Goal: Task Accomplishment & Management: Manage account settings

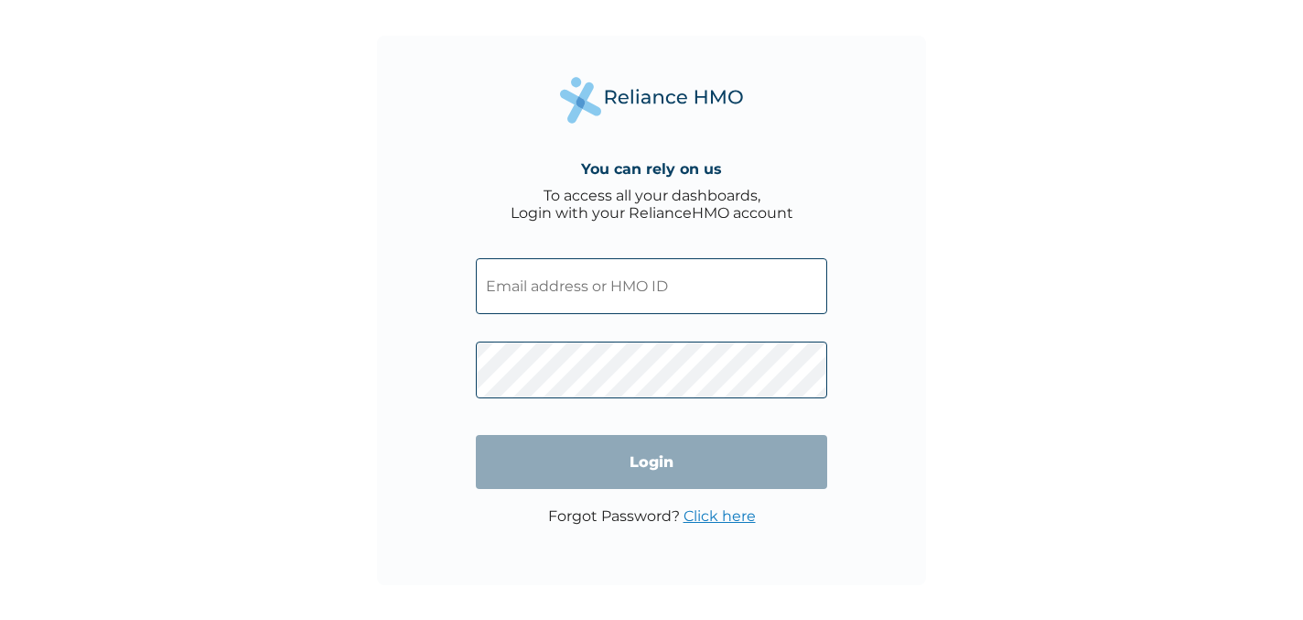
click at [637, 302] on input "text" at bounding box center [651, 286] width 351 height 56
paste input "kimam@getreliancehealth.com"
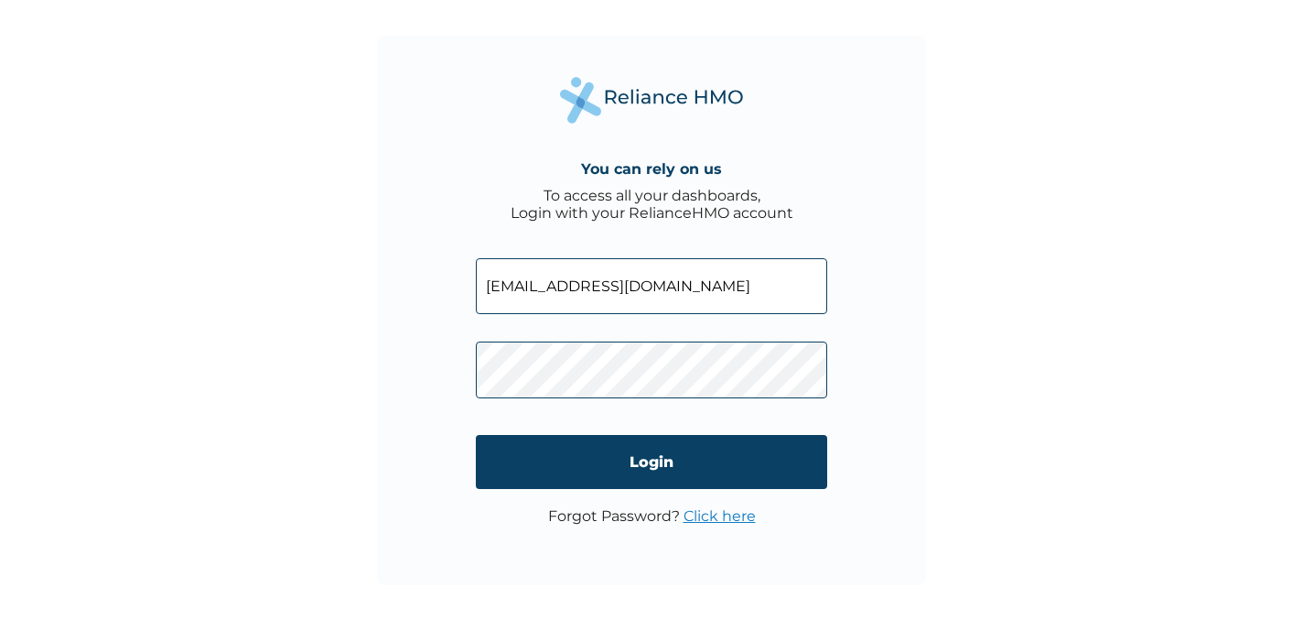
type input "kimam@getreliancehealth.com"
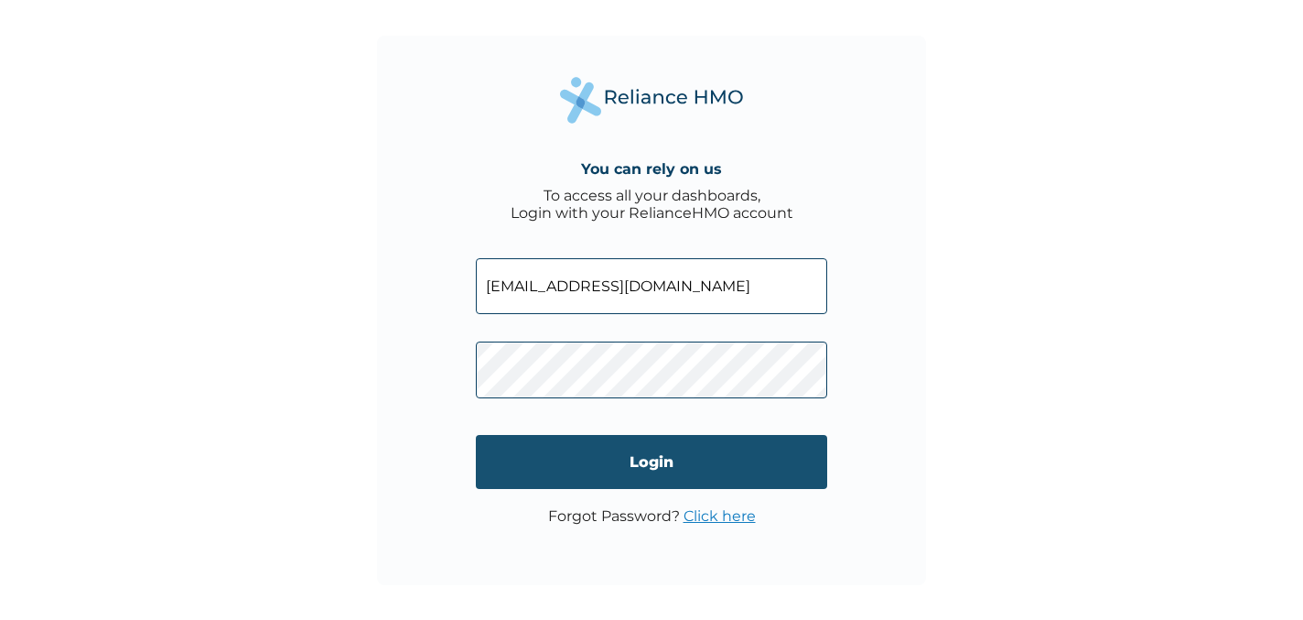
click at [685, 484] on input "Login" at bounding box center [651, 462] width 351 height 54
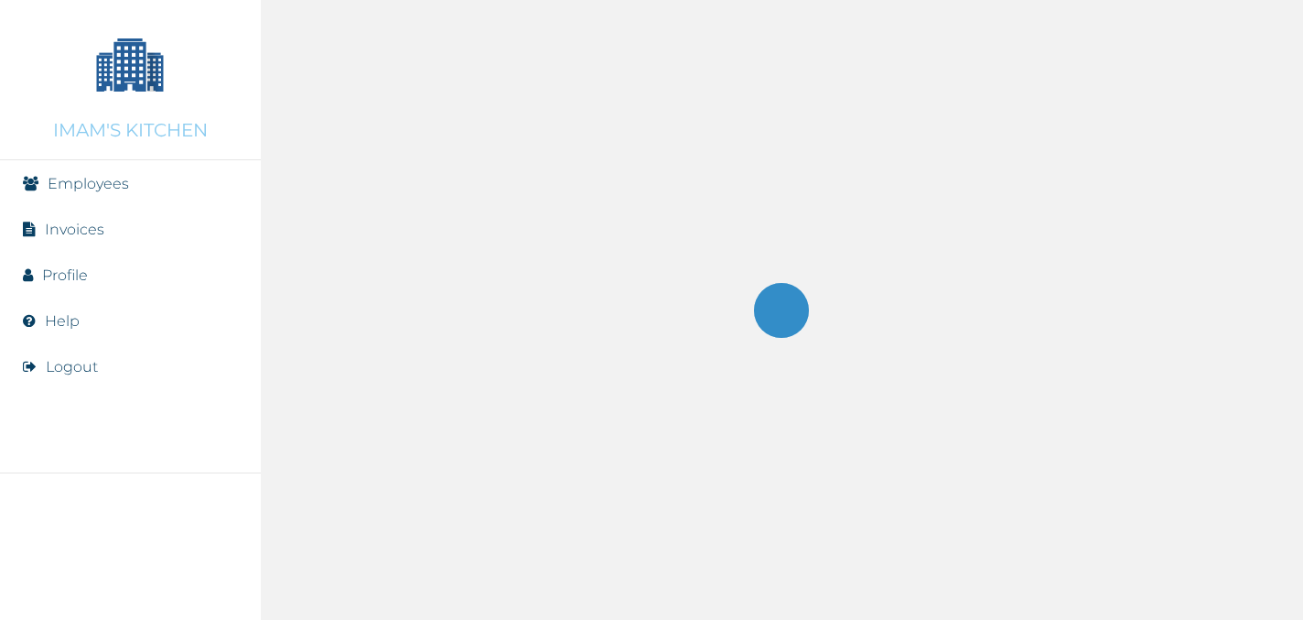
click at [80, 189] on link "Employees" at bounding box center [88, 183] width 81 height 17
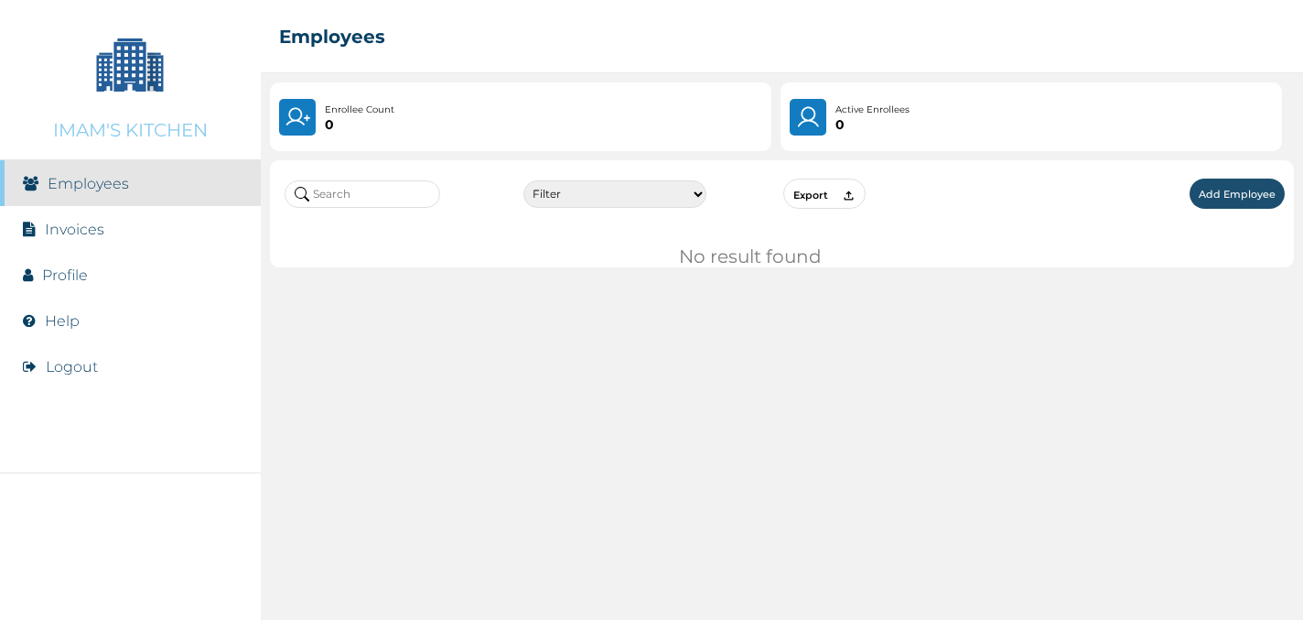
click at [1239, 189] on button "Add Employee" at bounding box center [1237, 193] width 95 height 30
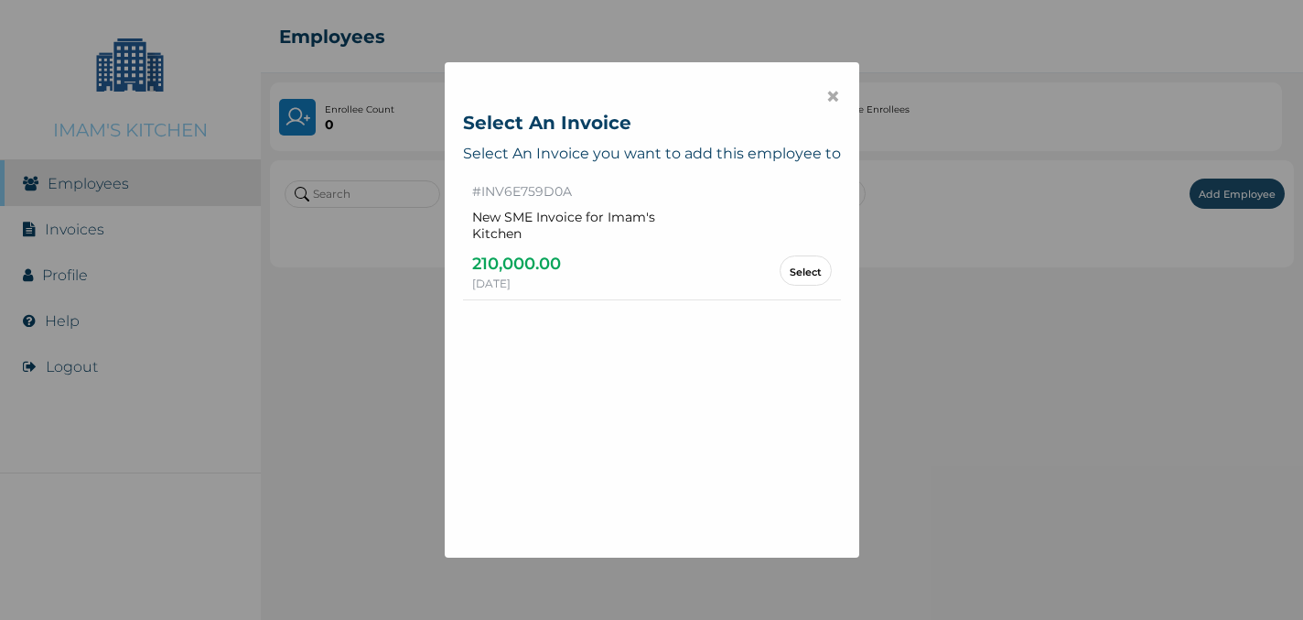
click at [800, 266] on link "Select" at bounding box center [806, 270] width 32 height 10
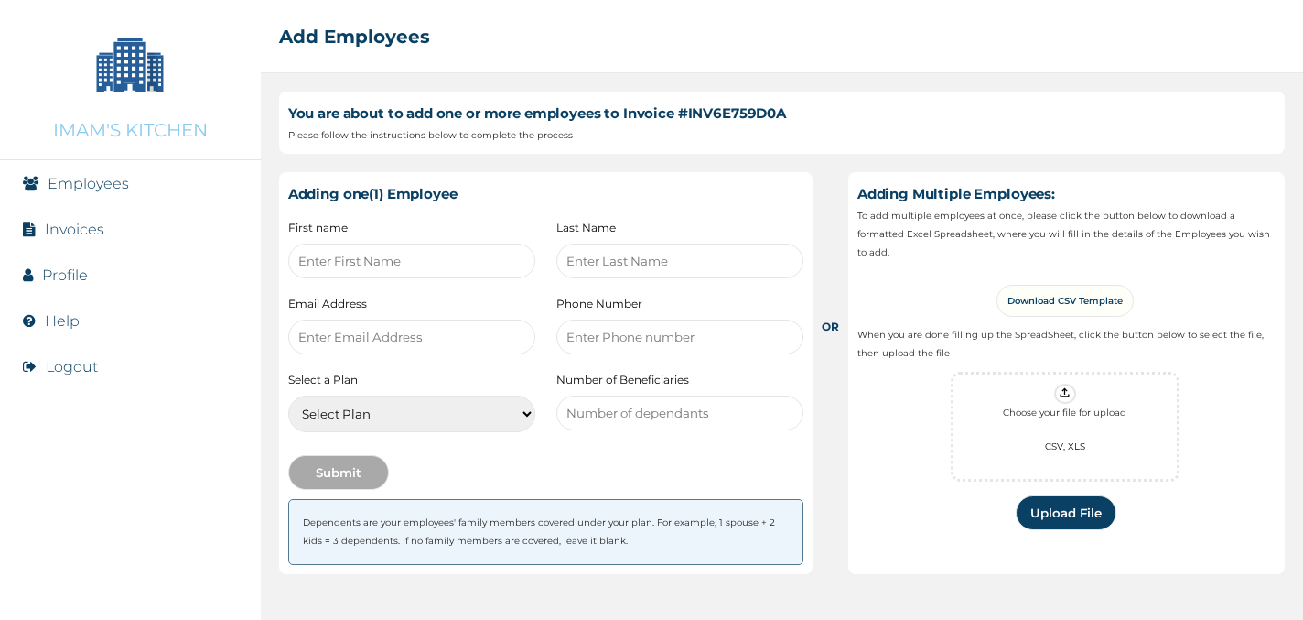
click at [132, 197] on li "Employees" at bounding box center [130, 183] width 261 height 46
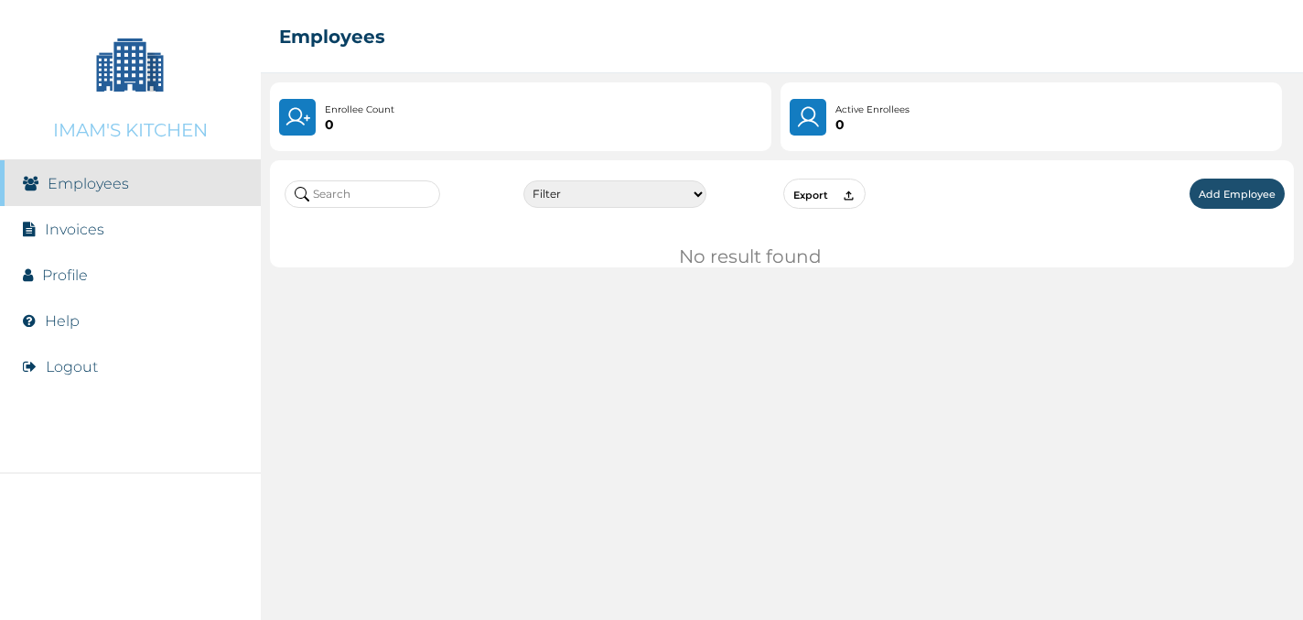
click at [76, 233] on link "Invoices" at bounding box center [74, 229] width 59 height 17
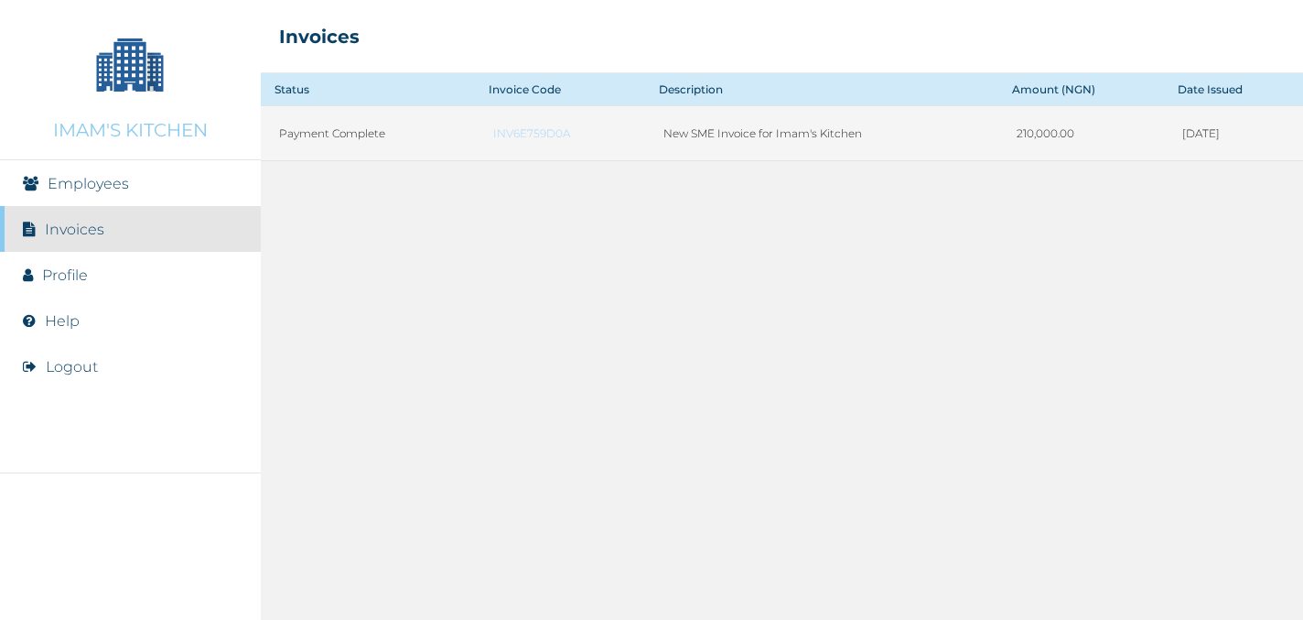
click at [496, 130] on link "INV6E759D0A" at bounding box center [560, 133] width 134 height 14
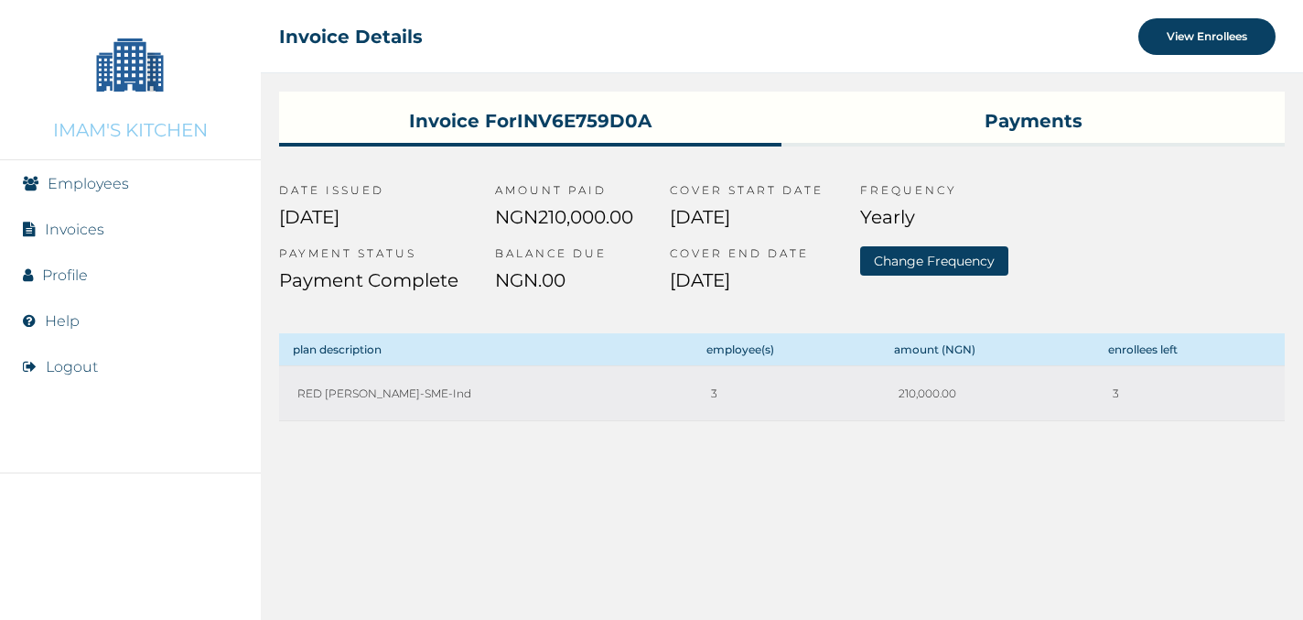
click at [1211, 34] on button "View Enrollees" at bounding box center [1207, 36] width 137 height 37
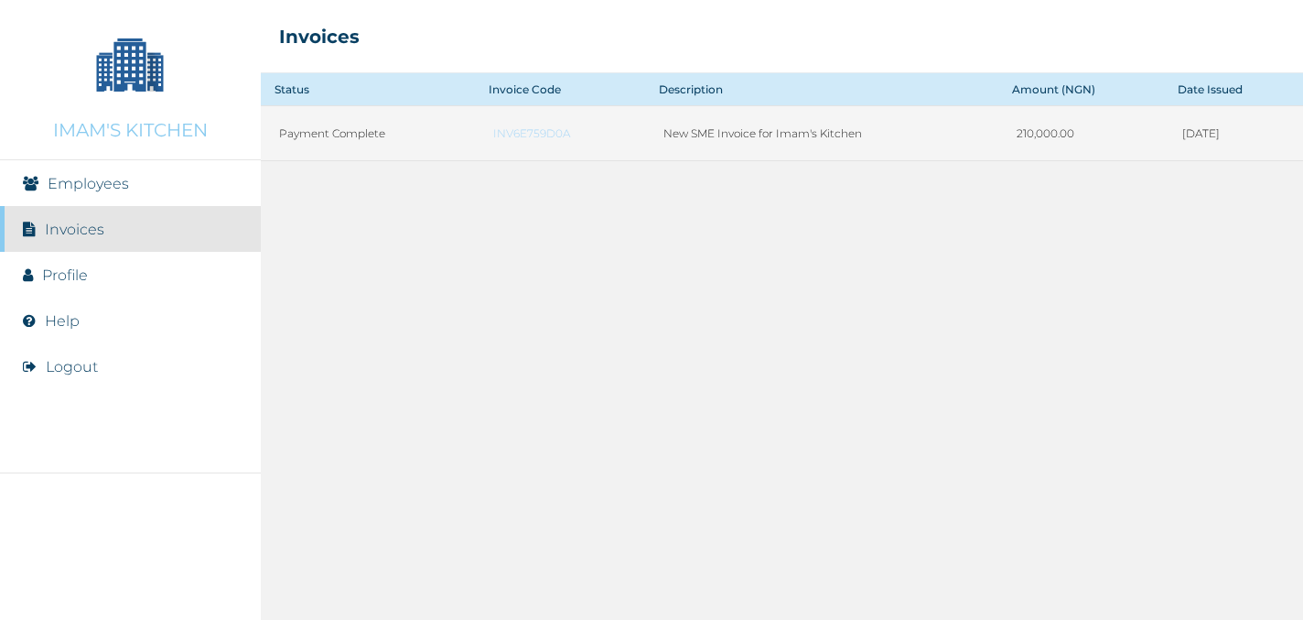
click at [511, 133] on link "INV6E759D0A" at bounding box center [560, 133] width 134 height 14
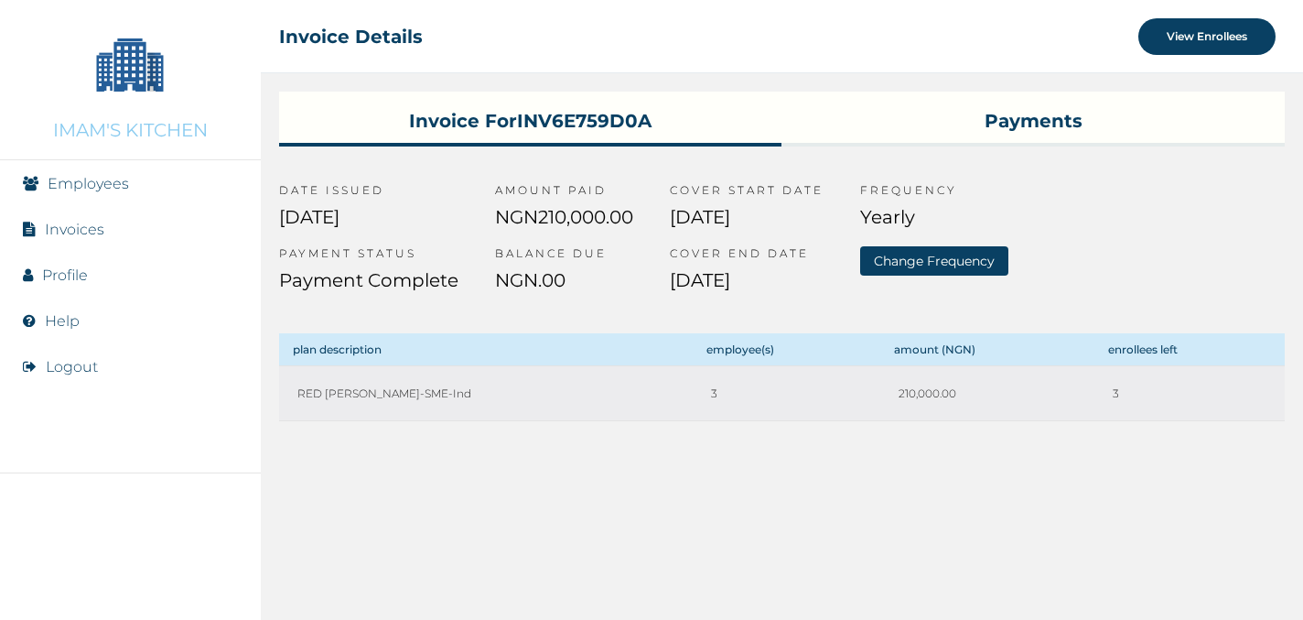
click at [1212, 45] on button "View Enrollees" at bounding box center [1207, 36] width 137 height 37
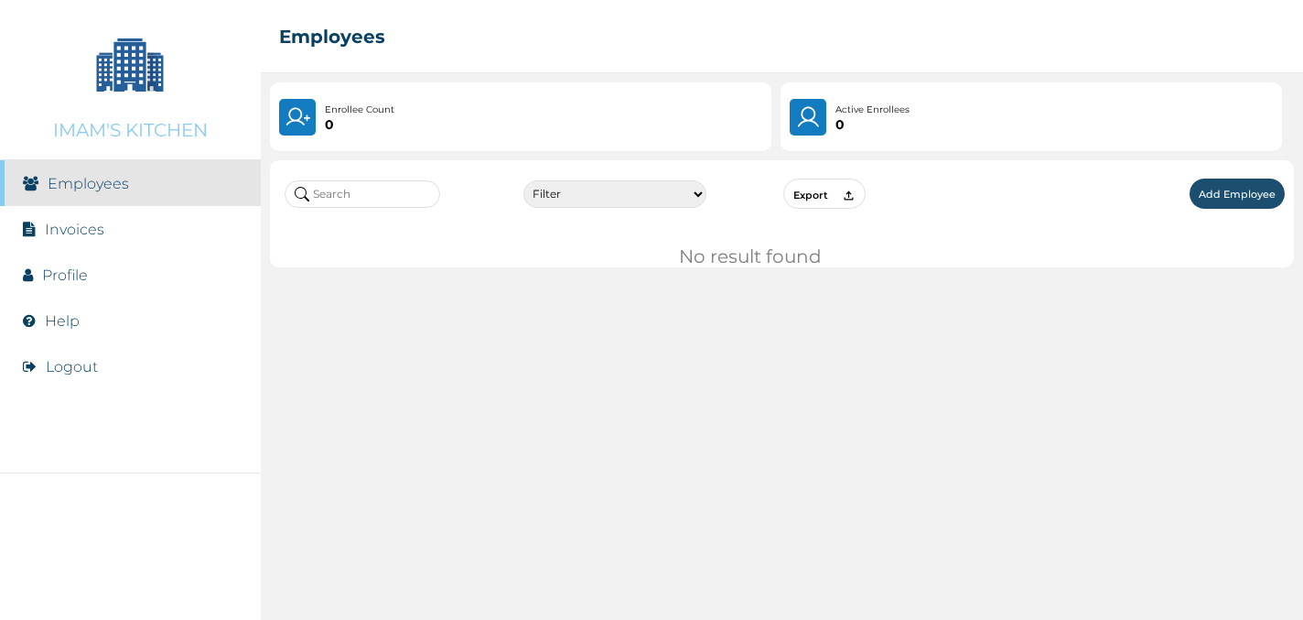
click at [1215, 188] on button "Add Employee" at bounding box center [1237, 193] width 95 height 30
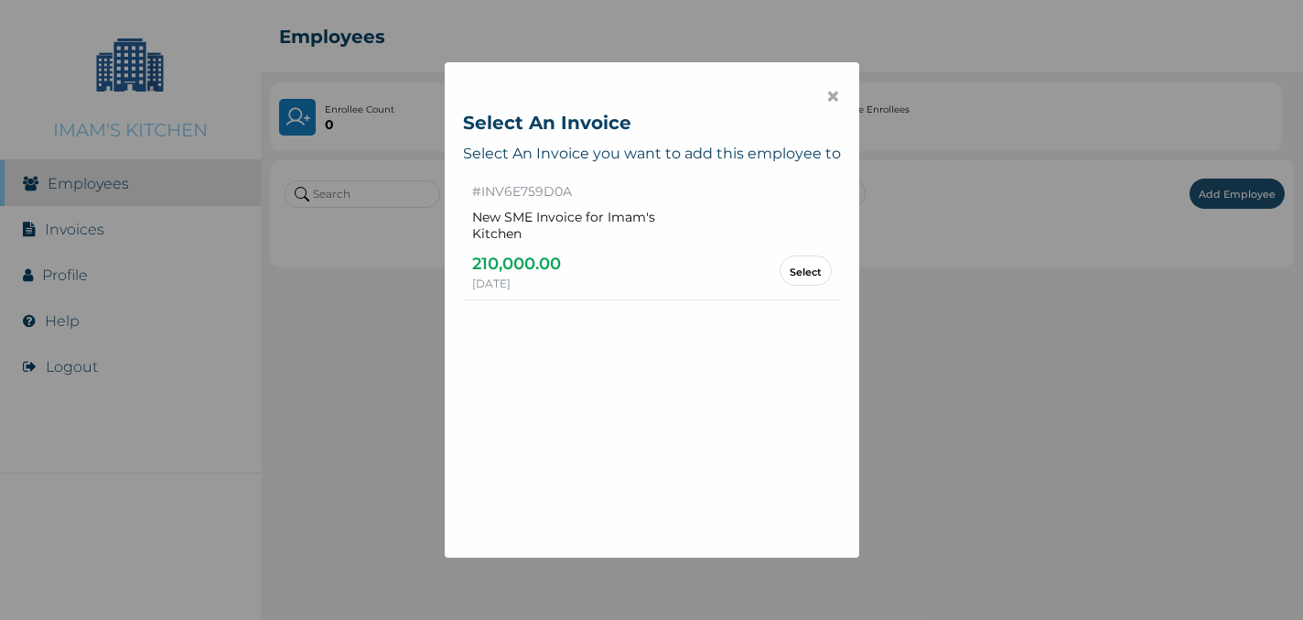
click at [804, 277] on button "Select" at bounding box center [806, 270] width 52 height 30
click at [799, 265] on link "Select" at bounding box center [806, 270] width 32 height 10
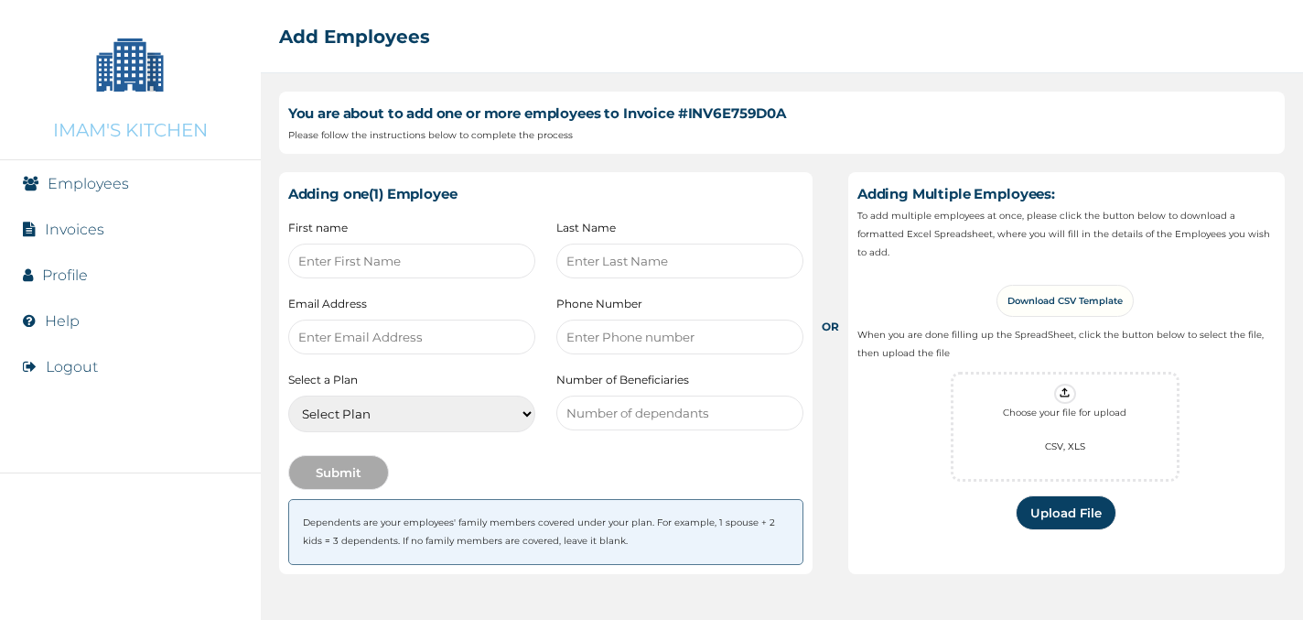
click at [77, 188] on link "Employees" at bounding box center [88, 183] width 81 height 17
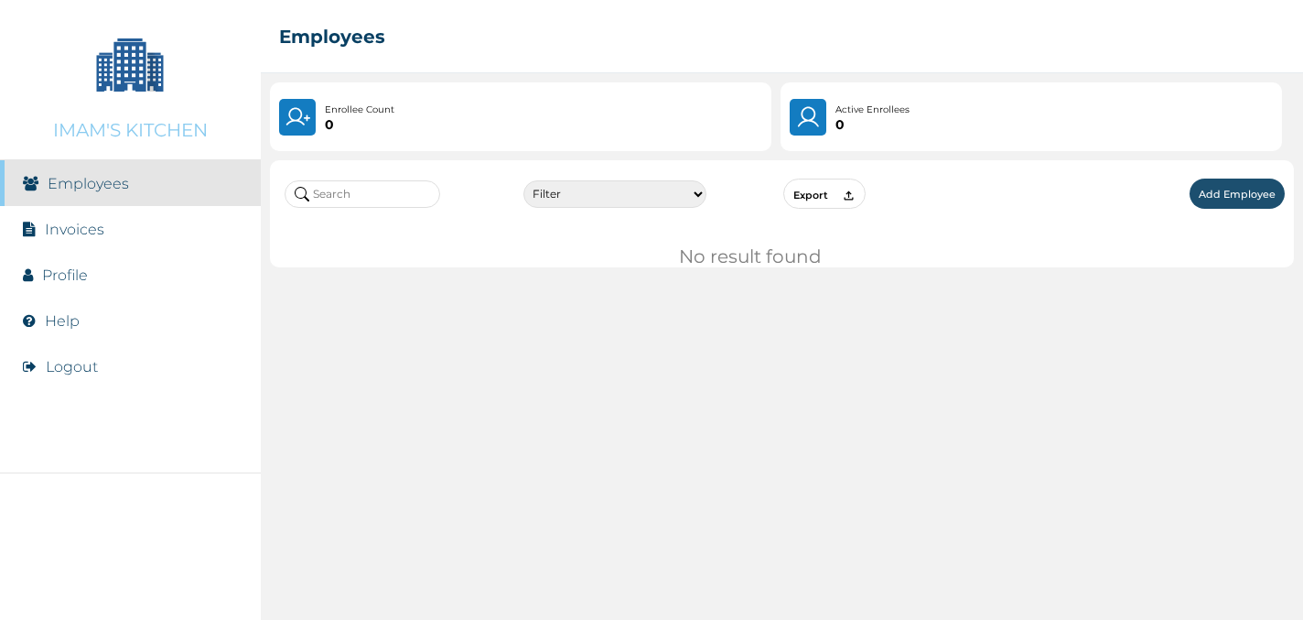
click at [61, 236] on link "Invoices" at bounding box center [74, 229] width 59 height 17
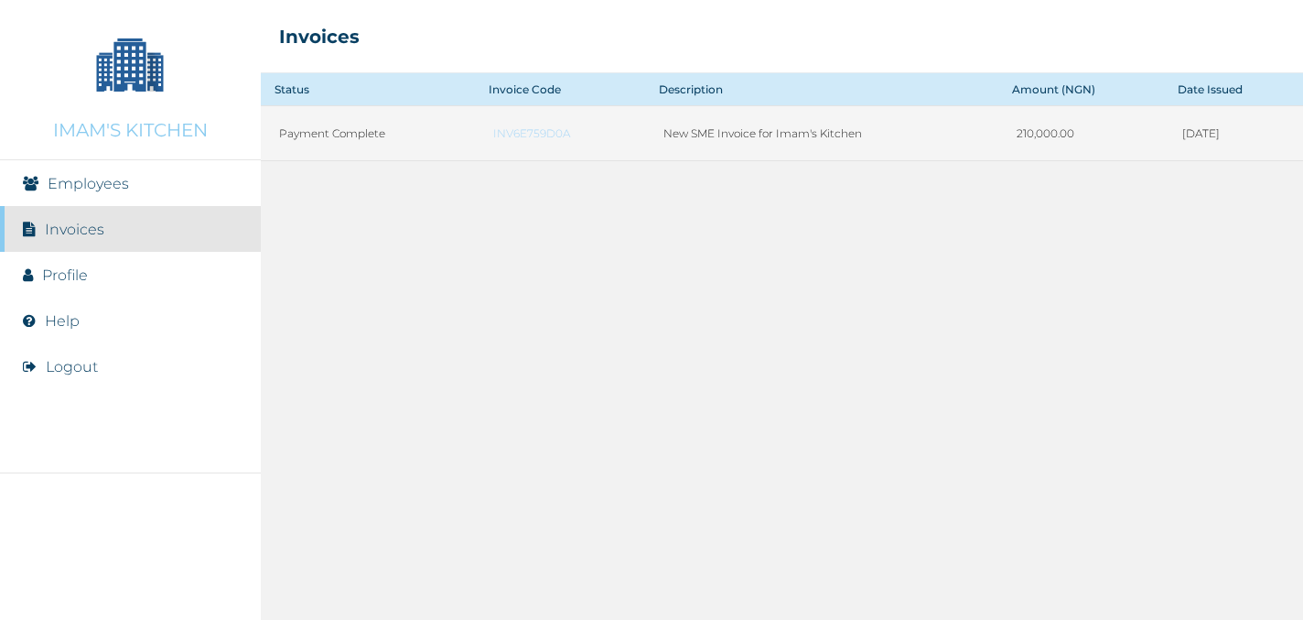
click at [524, 135] on link "INV6E759D0A" at bounding box center [560, 133] width 134 height 14
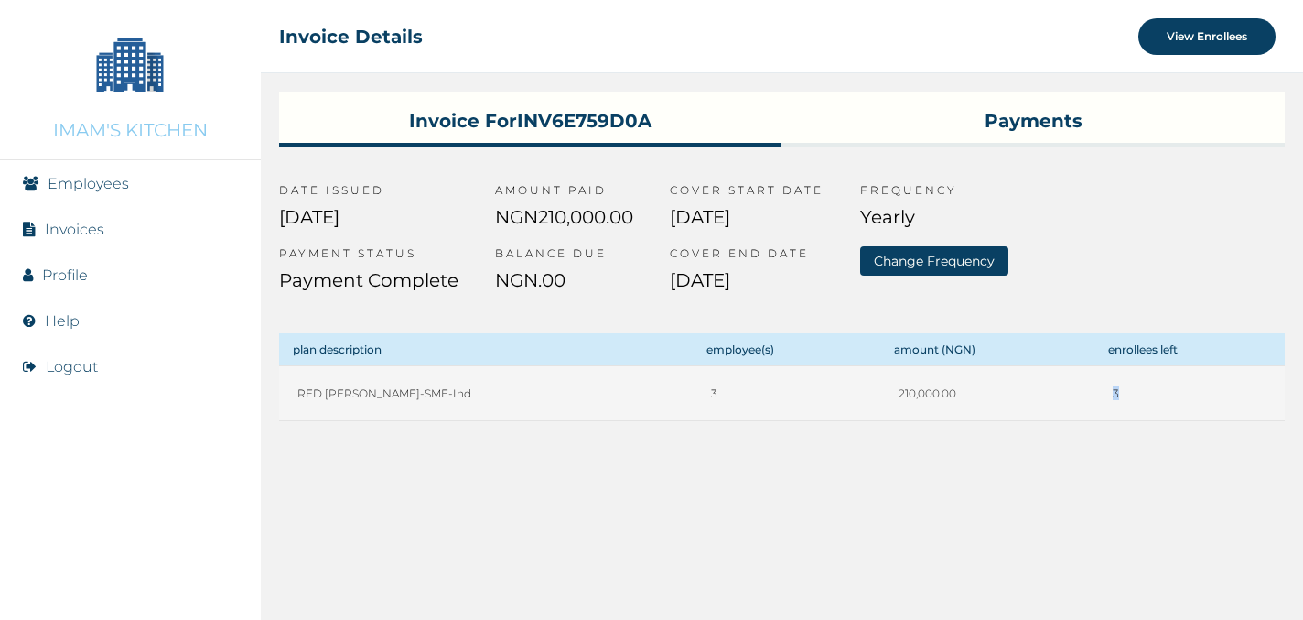
drag, startPoint x: 1085, startPoint y: 392, endPoint x: 1101, endPoint y: 396, distance: 17.1
click at [1101, 396] on td "3" at bounding box center [1190, 393] width 190 height 55
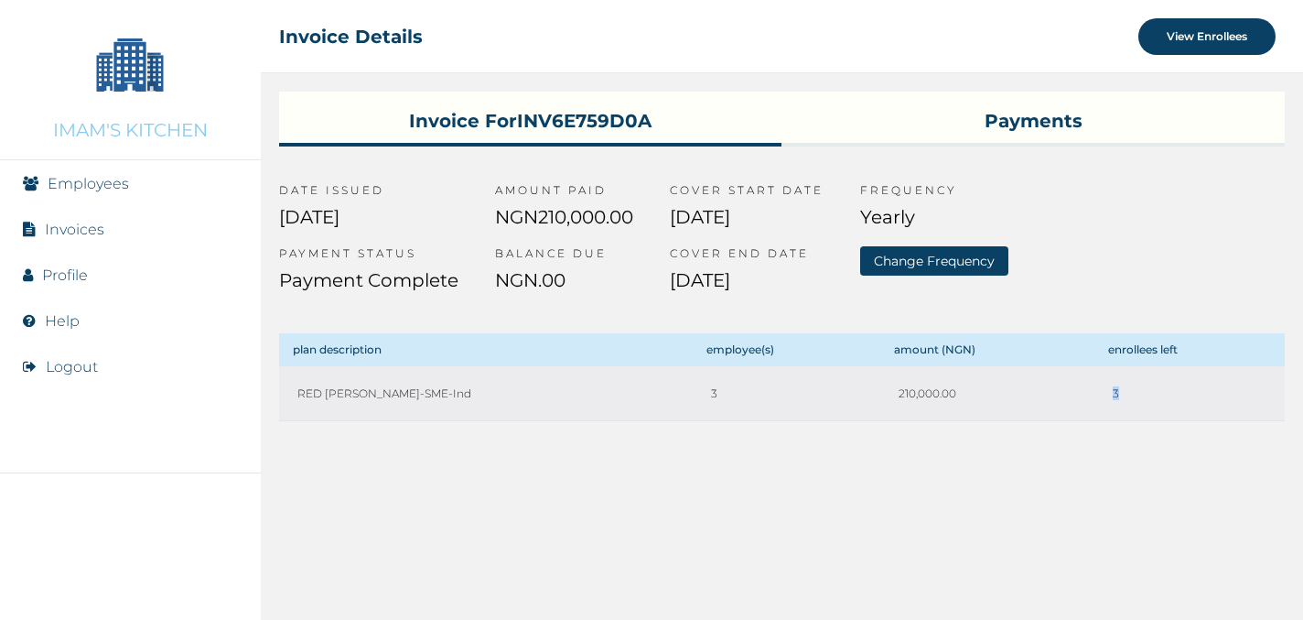
click at [1215, 39] on button "View Enrollees" at bounding box center [1207, 36] width 137 height 37
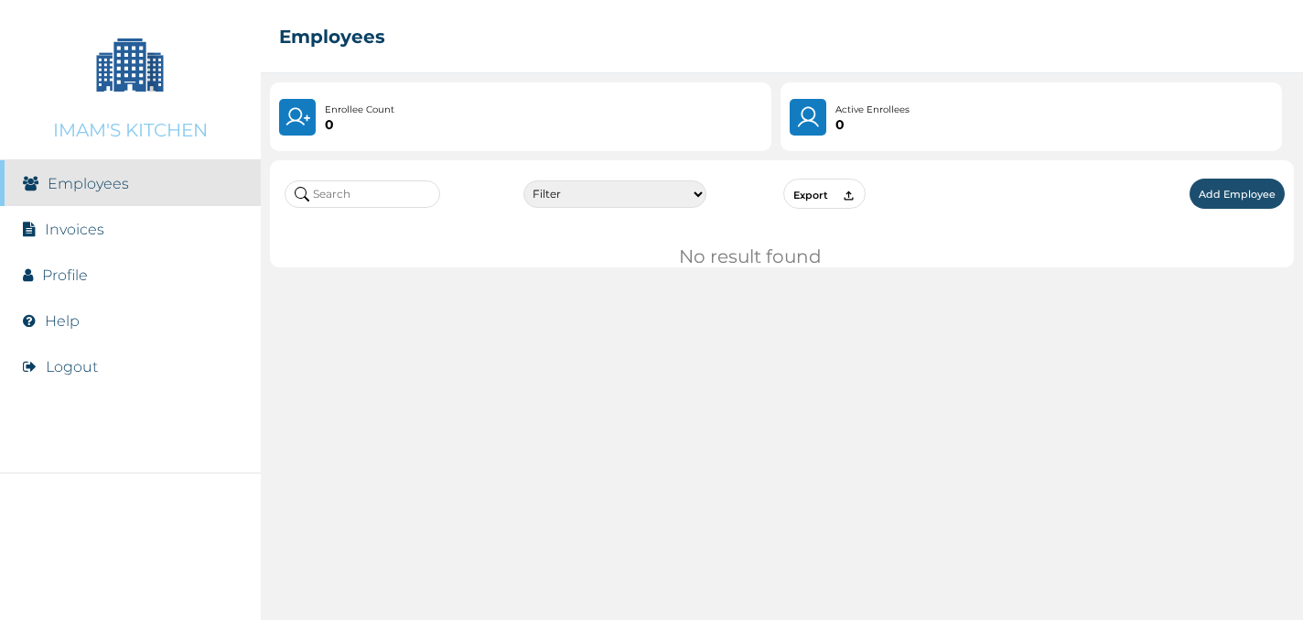
click at [1226, 192] on button "Add Employee" at bounding box center [1237, 193] width 95 height 30
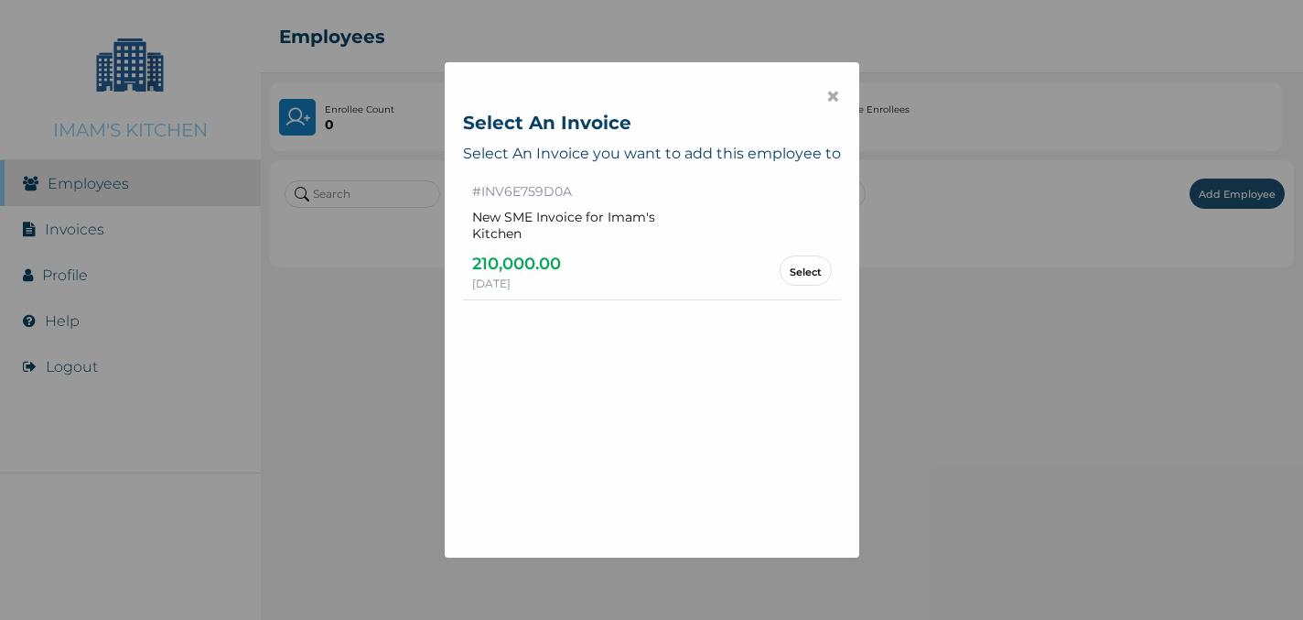
click at [802, 265] on link "Select" at bounding box center [806, 270] width 32 height 10
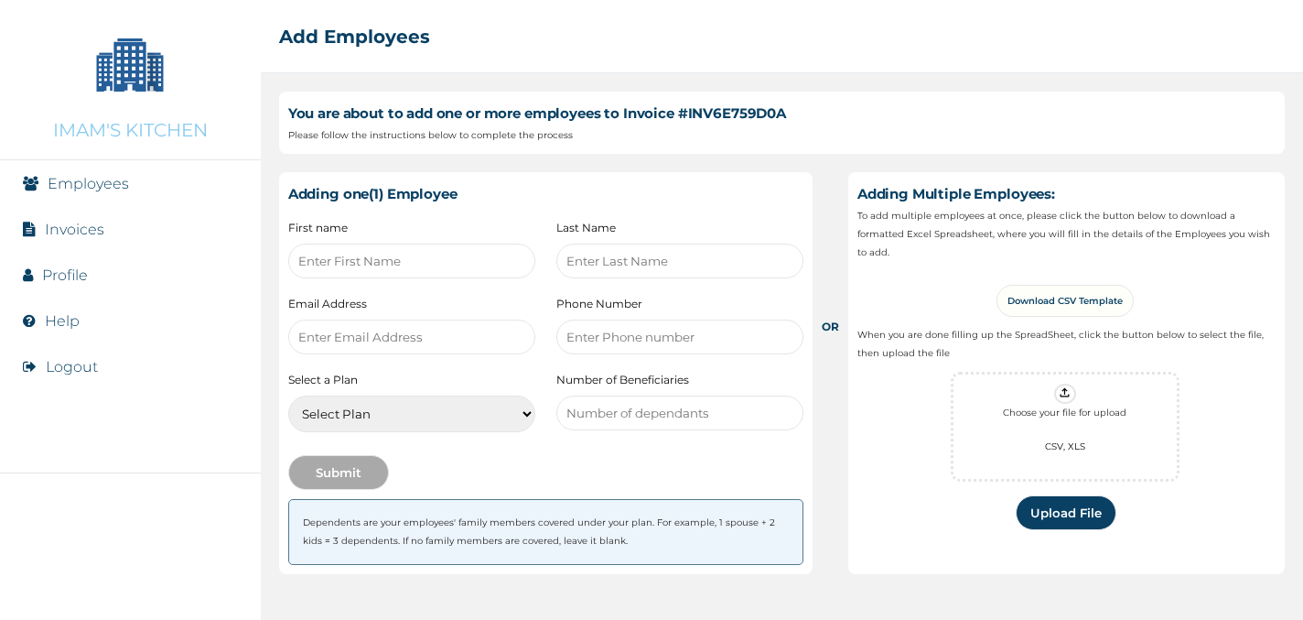
click at [422, 262] on input "text" at bounding box center [411, 260] width 247 height 35
type input "Test"
type input "t"
click at [340, 270] on input "Test" at bounding box center [411, 260] width 247 height 35
type input "Test First Name"
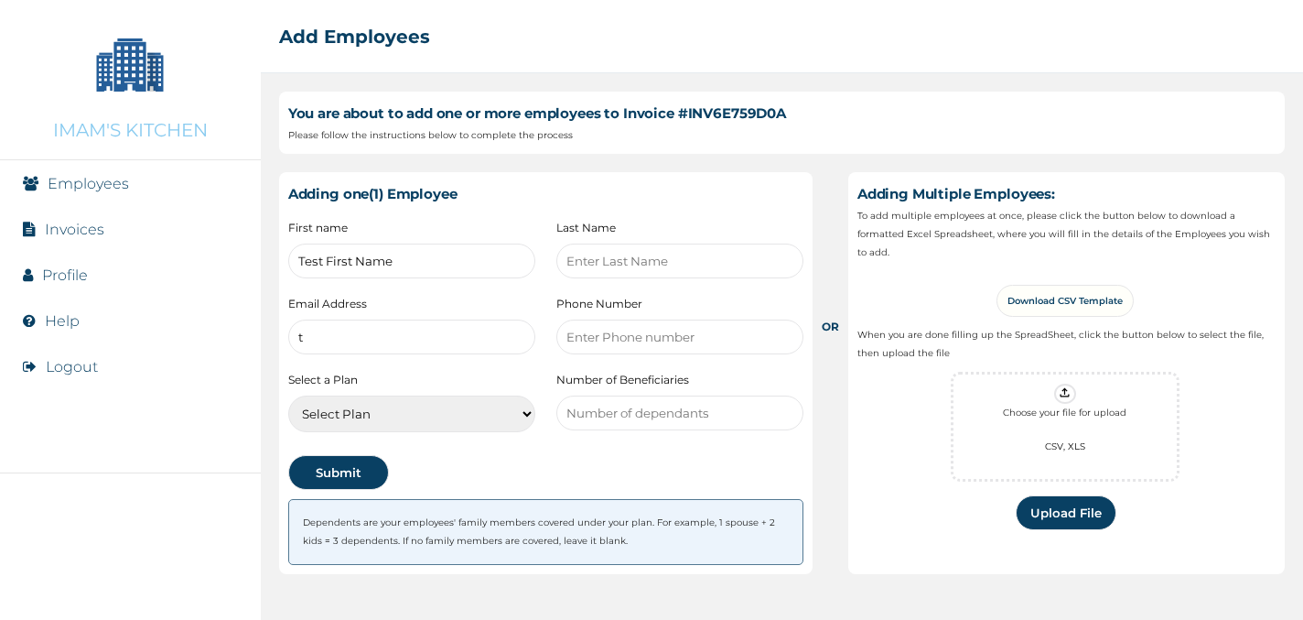
click at [616, 272] on input "text" at bounding box center [679, 260] width 247 height 35
paste input "Test First Name"
click at [602, 262] on input "Test First Name" at bounding box center [679, 260] width 247 height 35
type input "Test Last Name"
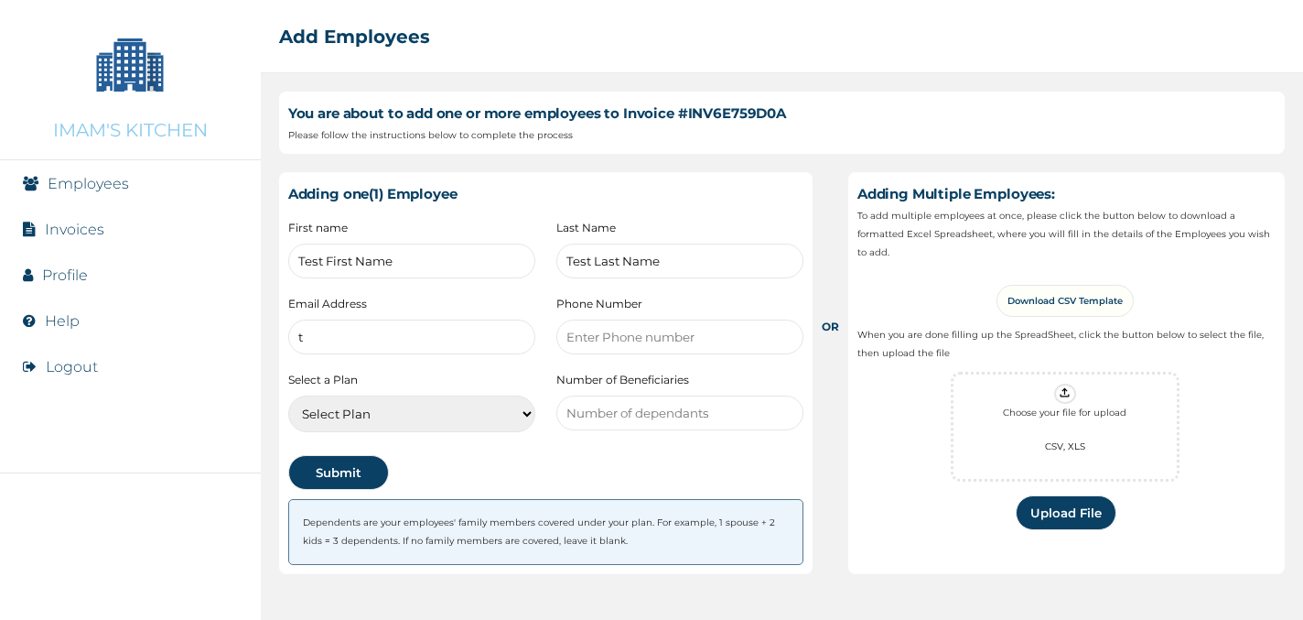
click at [418, 328] on input "t" at bounding box center [411, 336] width 247 height 35
type input "[EMAIL_ADDRESS][DOMAIN_NAME]"
click at [650, 341] on input "number" at bounding box center [679, 336] width 247 height 35
type input "123"
click at [409, 405] on select "Select Plan RED [PERSON_NAME]-SME-[GEOGRAPHIC_DATA]" at bounding box center [411, 413] width 247 height 37
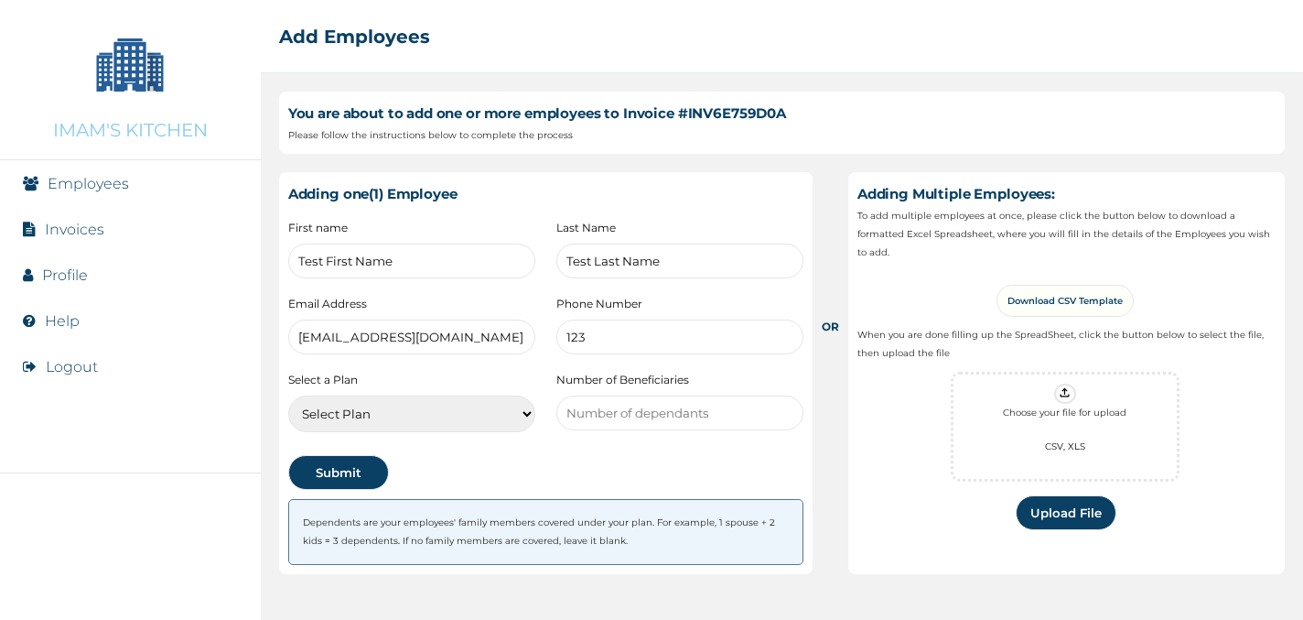
select select "983"
click at [288, 395] on select "Select Plan RED [PERSON_NAME]-SME-[GEOGRAPHIC_DATA]" at bounding box center [411, 413] width 247 height 37
click at [600, 408] on input "number" at bounding box center [679, 412] width 247 height 35
type input "1"
click at [695, 455] on div "First name Test First Name Last Name Test Last Name Email Address [EMAIL_ADDRES…" at bounding box center [545, 360] width 515 height 278
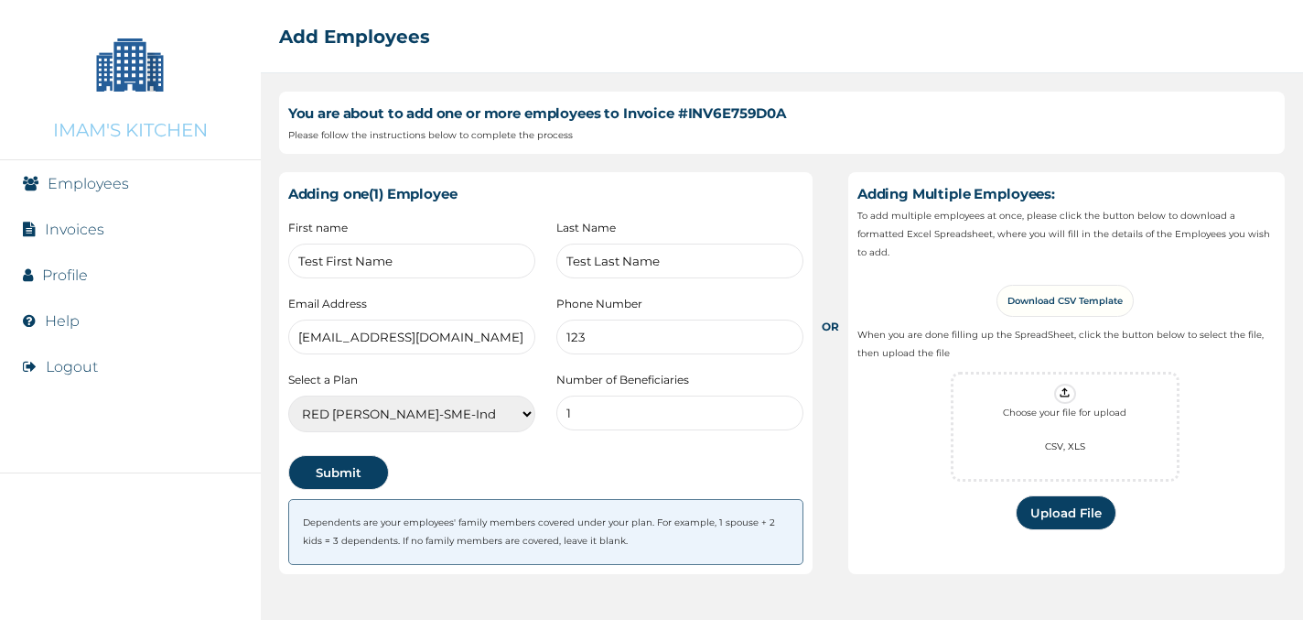
click at [650, 418] on input "1" at bounding box center [679, 412] width 247 height 35
click at [346, 475] on button "Submit" at bounding box center [338, 472] width 101 height 35
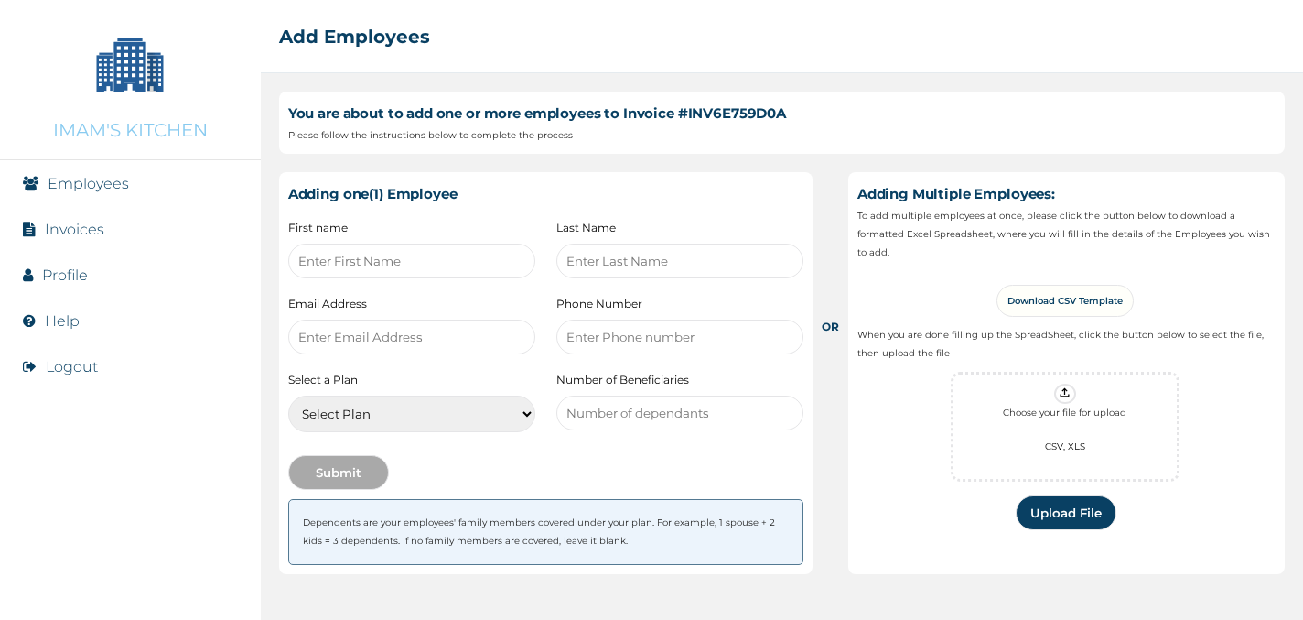
click at [76, 189] on link "Employees" at bounding box center [88, 183] width 81 height 17
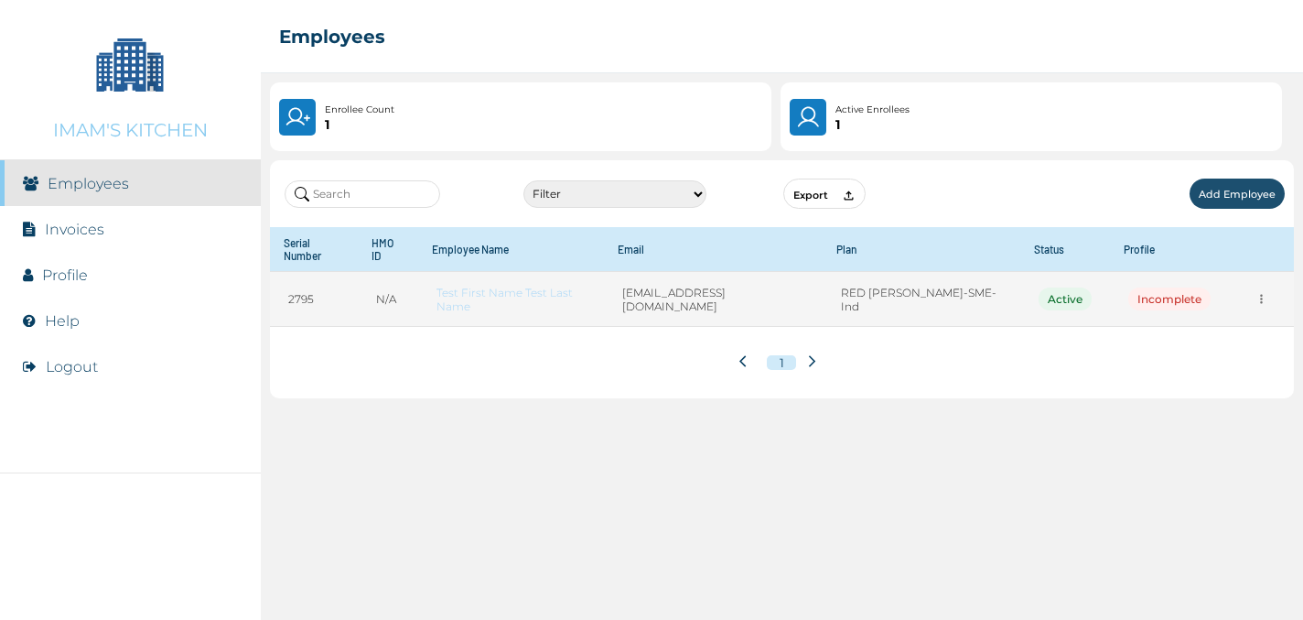
click at [1262, 292] on icon "more" at bounding box center [1262, 299] width 14 height 14
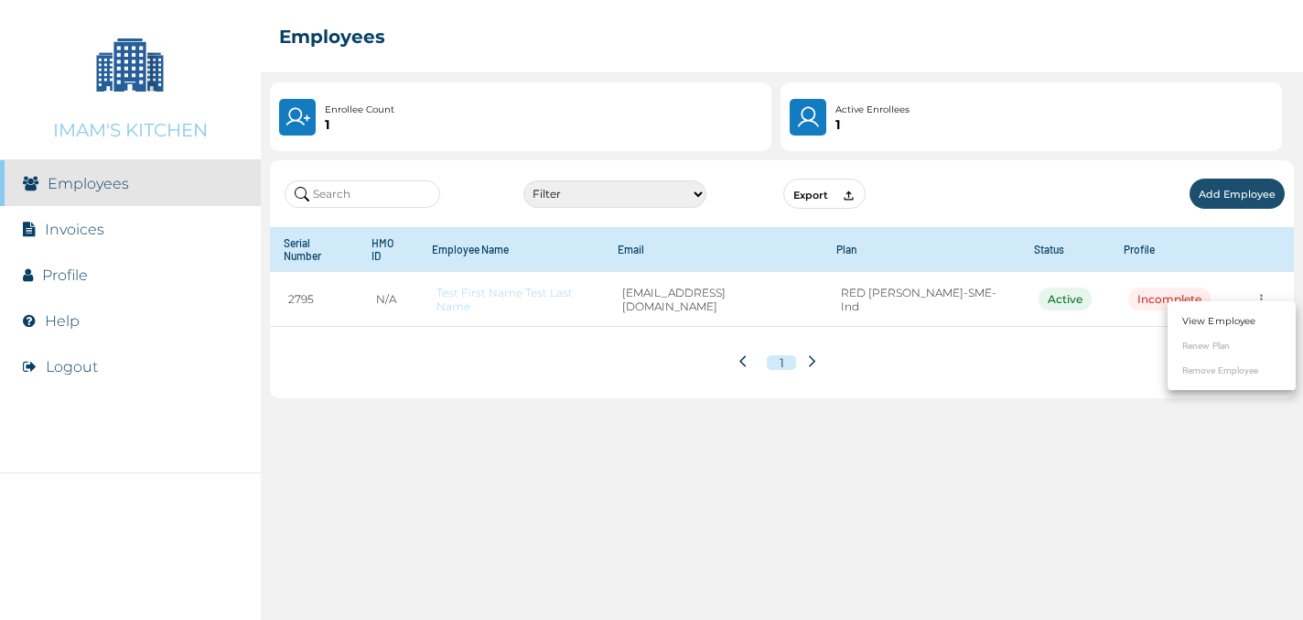
click at [767, 284] on div at bounding box center [651, 310] width 1303 height 620
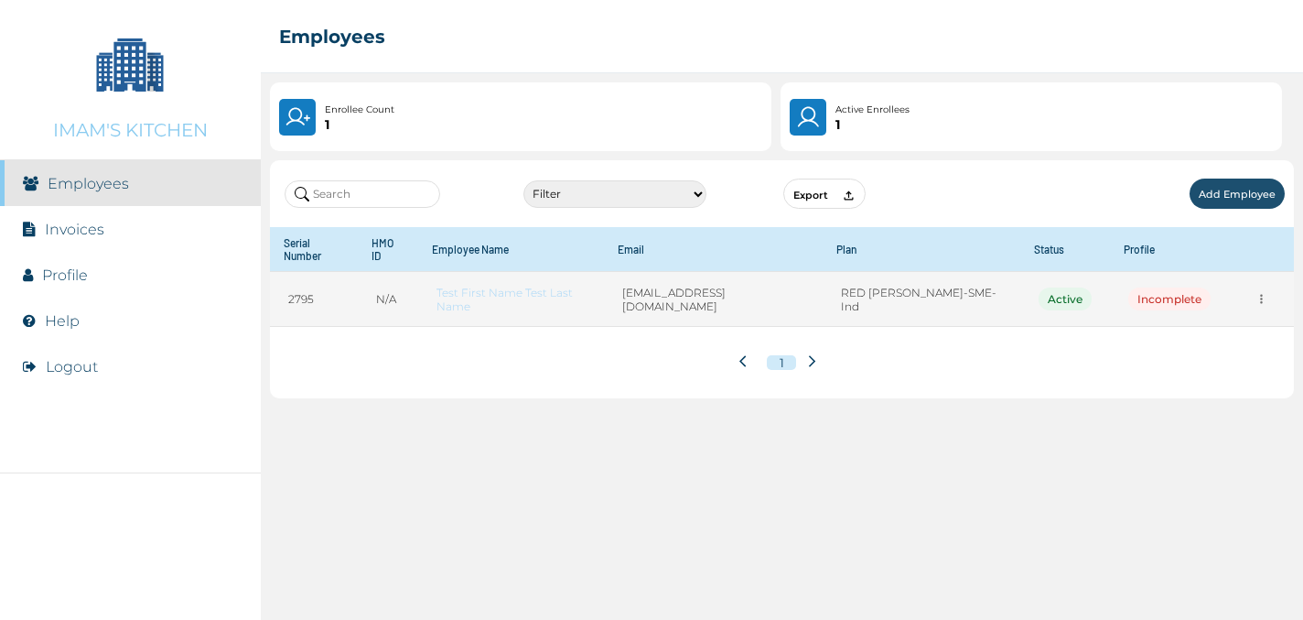
click at [1255, 292] on icon "more" at bounding box center [1262, 299] width 14 height 14
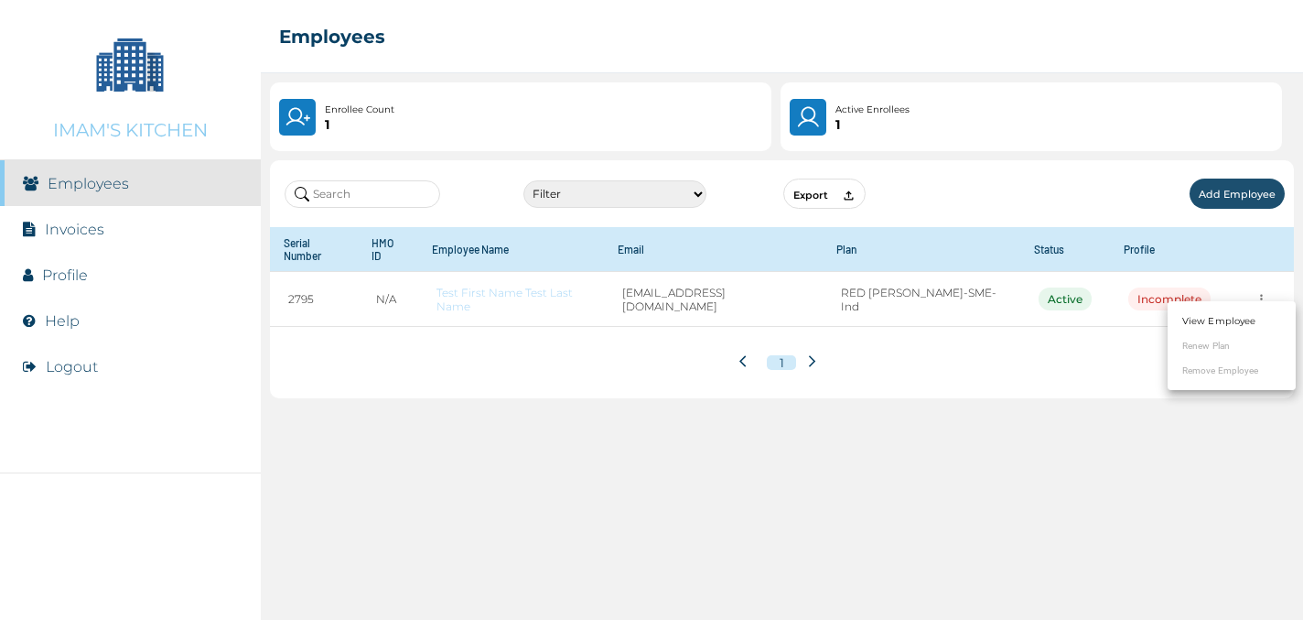
click at [1229, 329] on li "View Employee" at bounding box center [1232, 320] width 128 height 25
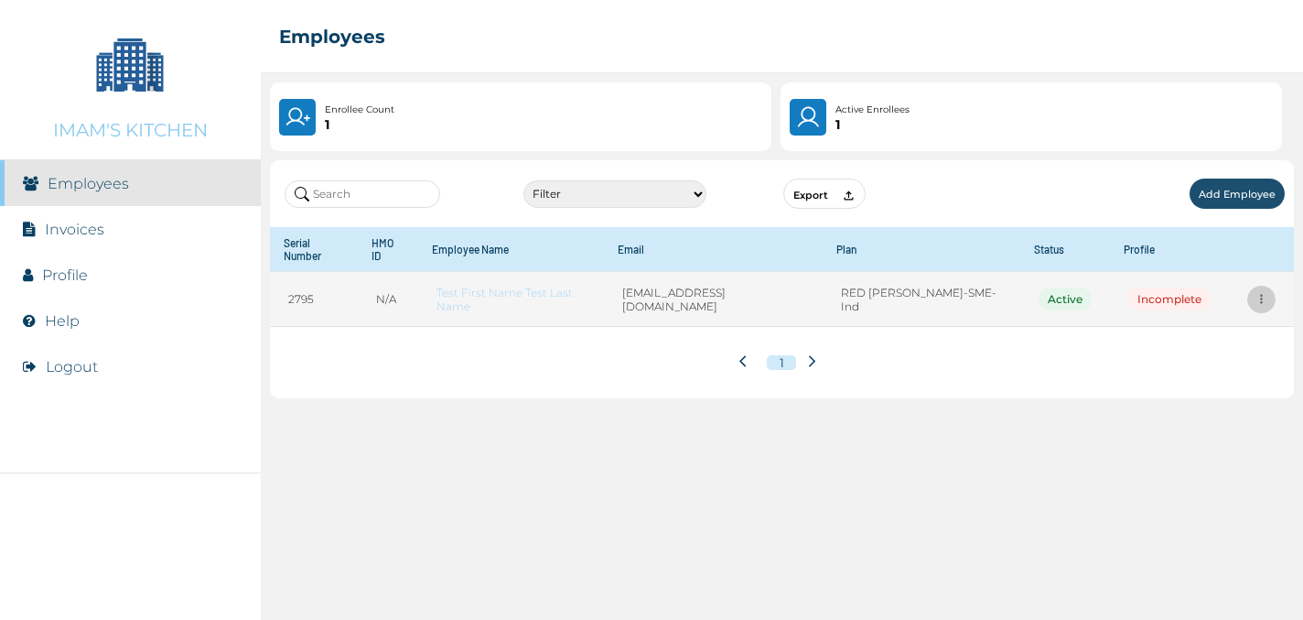
click at [1258, 292] on icon "more" at bounding box center [1262, 299] width 14 height 14
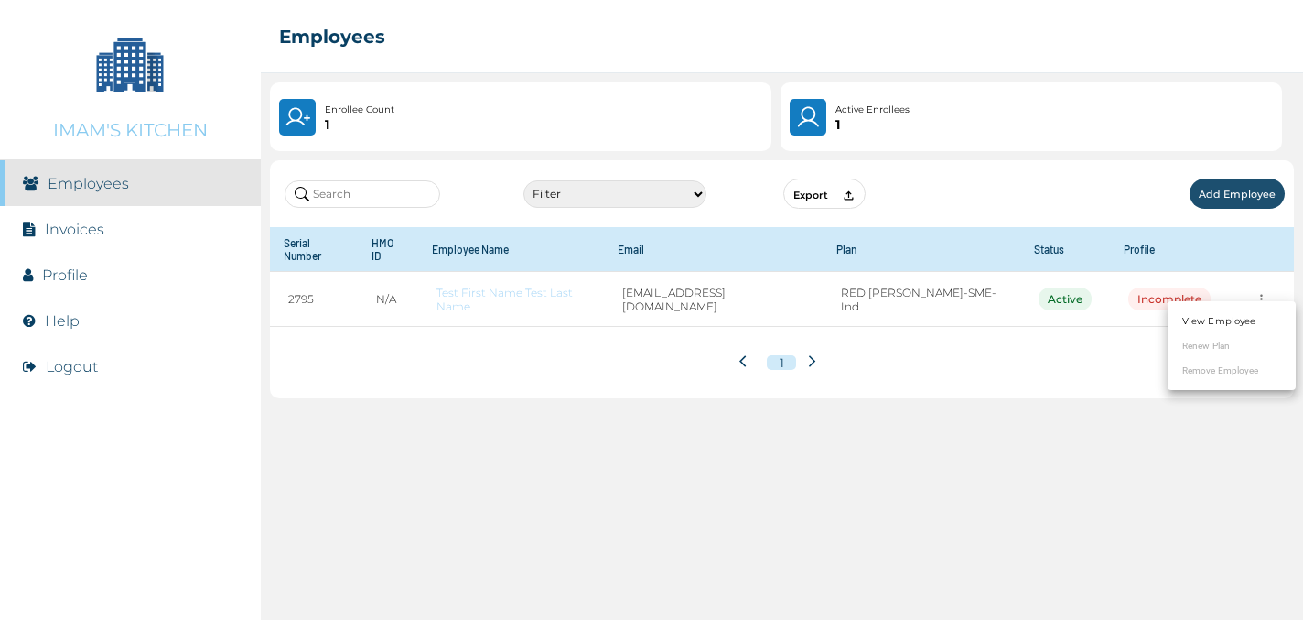
click at [1220, 331] on li "View Employee" at bounding box center [1232, 320] width 128 height 25
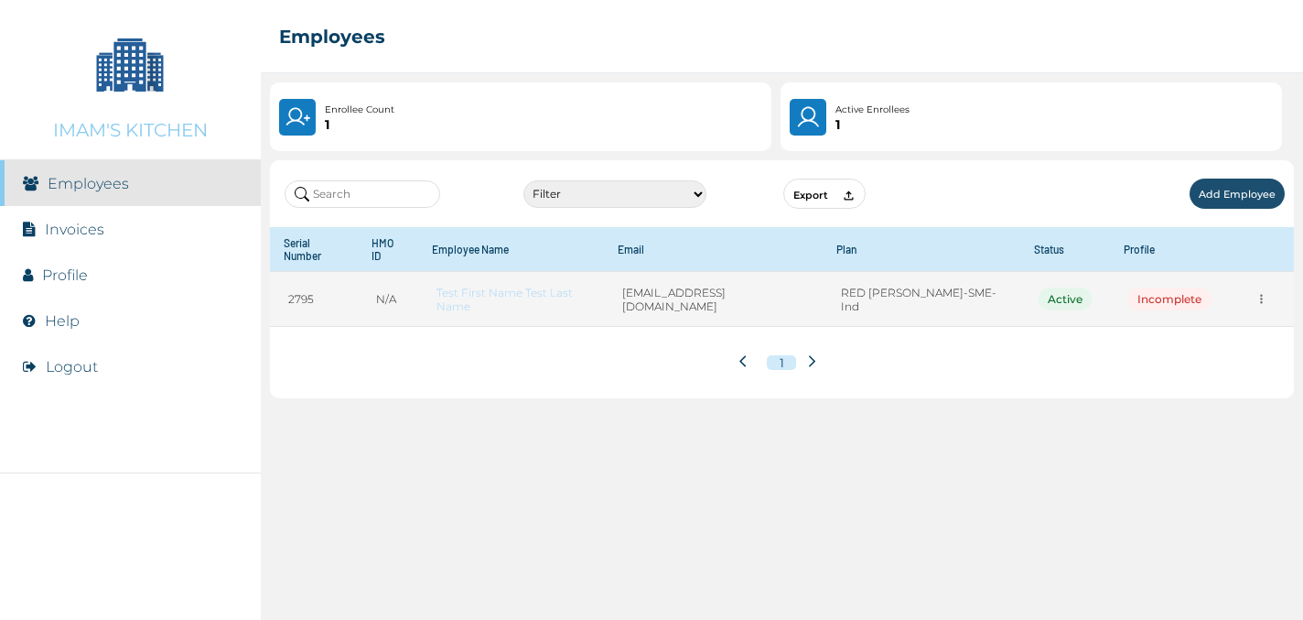
click at [511, 289] on link "Test First Name Test Last Name" at bounding box center [511, 299] width 149 height 27
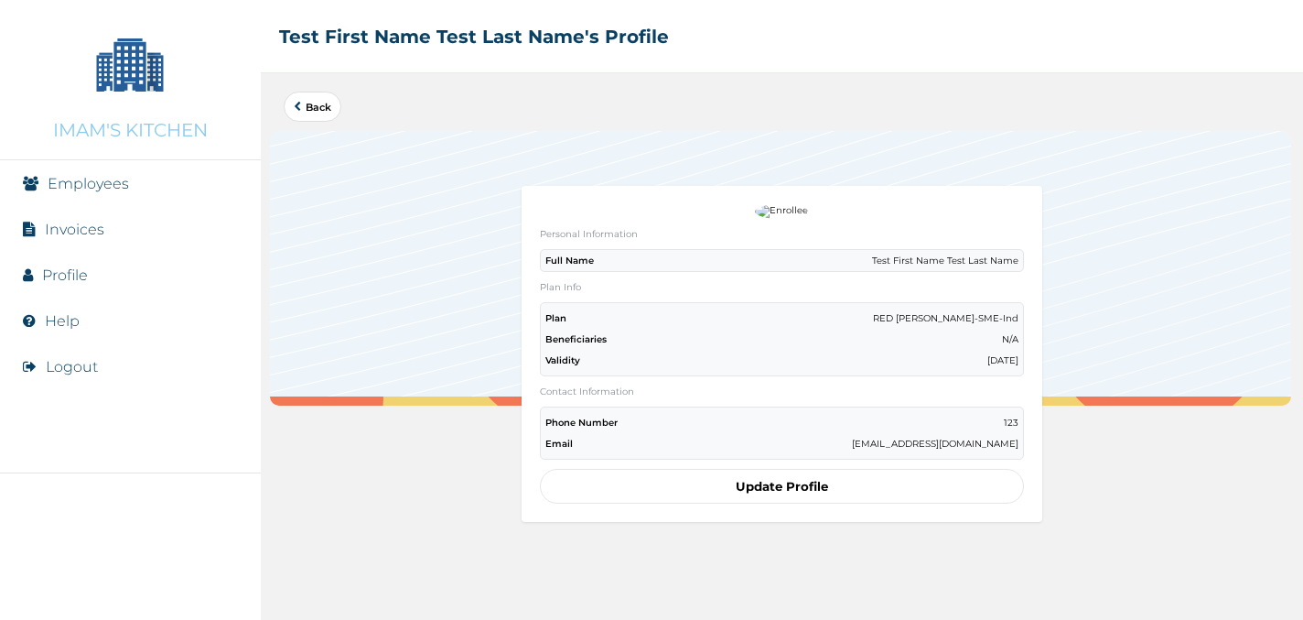
click at [859, 484] on button "Update Profile" at bounding box center [782, 486] width 485 height 35
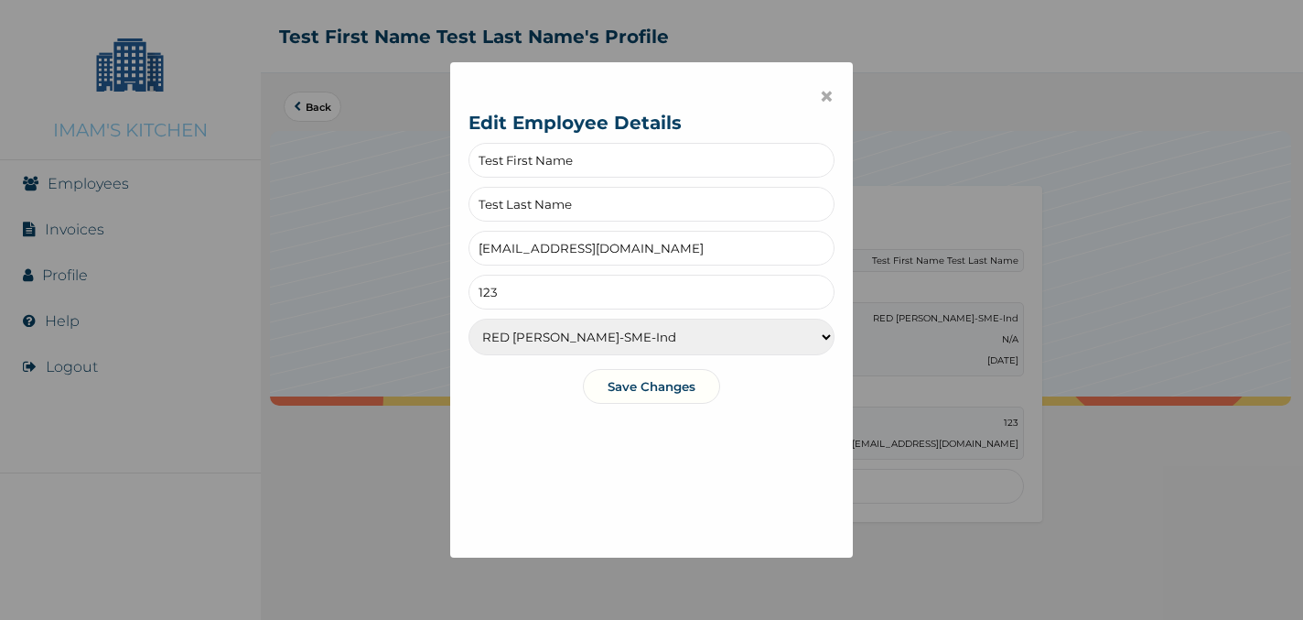
click at [694, 330] on select "RED [PERSON_NAME]-SME-Ind RED [PERSON_NAME]-SME-Fam ALEXANDRITE-SME-Ind ALEXAND…" at bounding box center [652, 337] width 366 height 37
select select "888"
click at [469, 319] on select "RED [PERSON_NAME]-SME-Ind RED [PERSON_NAME]-SME-Fam ALEXANDRITE-SME-Ind ALEXAND…" at bounding box center [652, 337] width 366 height 37
click at [664, 385] on button "Save Changes" at bounding box center [651, 386] width 137 height 35
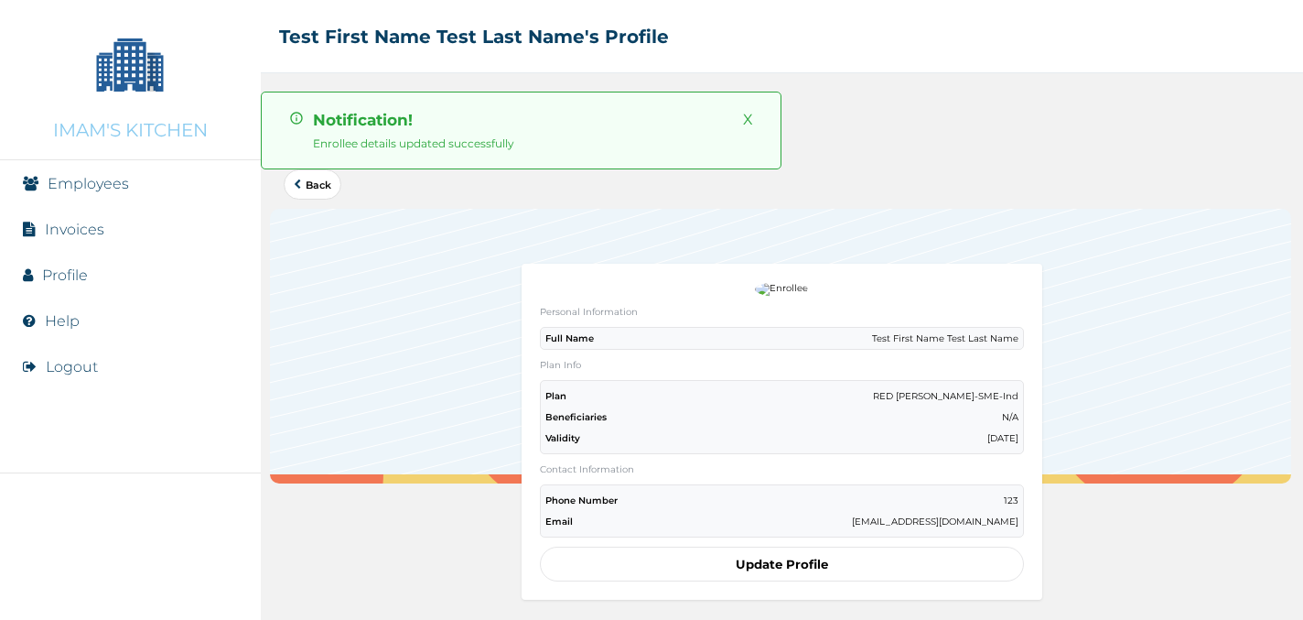
scroll to position [56, 0]
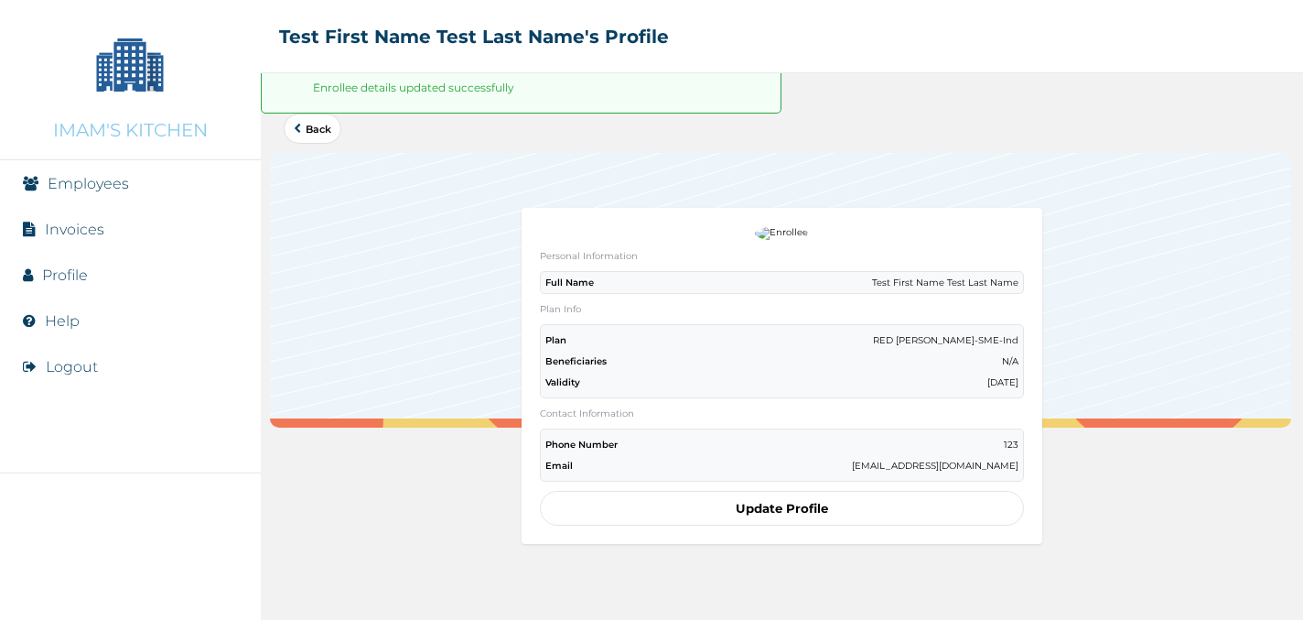
click at [776, 513] on button "Update Profile" at bounding box center [782, 508] width 485 height 35
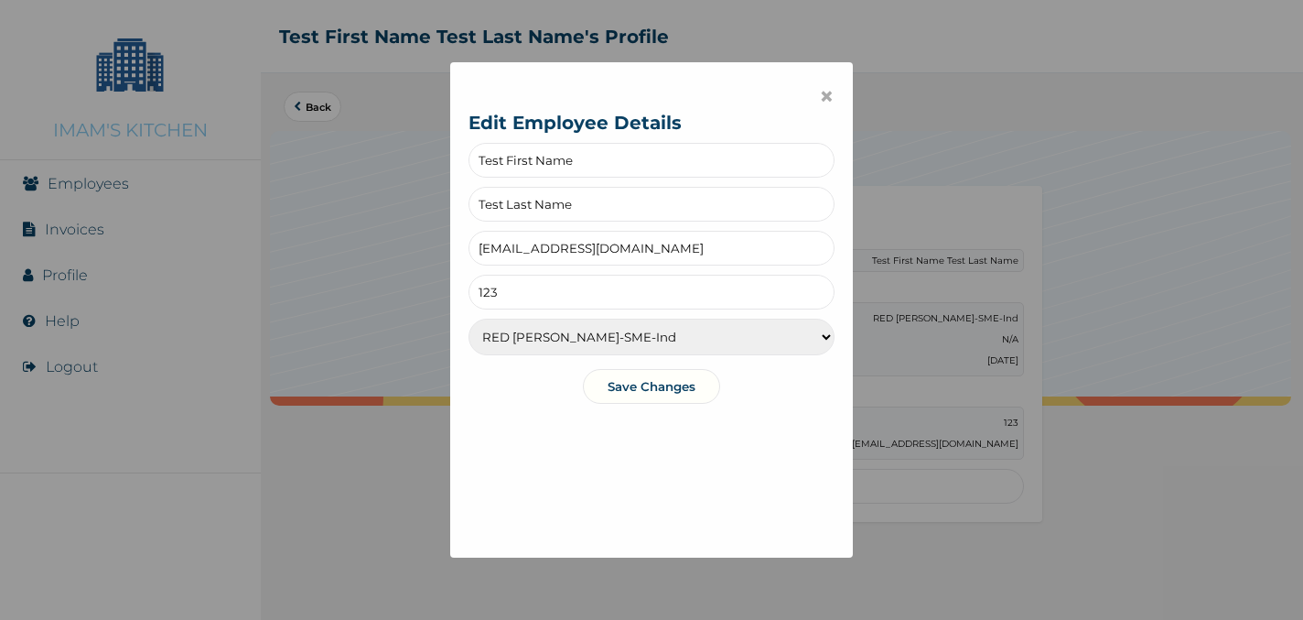
click at [712, 335] on select "RED [PERSON_NAME]-SME-Ind RED [PERSON_NAME]-SME-Fam ALEXANDRITE-SME-Ind ALEXAND…" at bounding box center [652, 337] width 366 height 37
click at [826, 95] on span "×" at bounding box center [827, 96] width 16 height 31
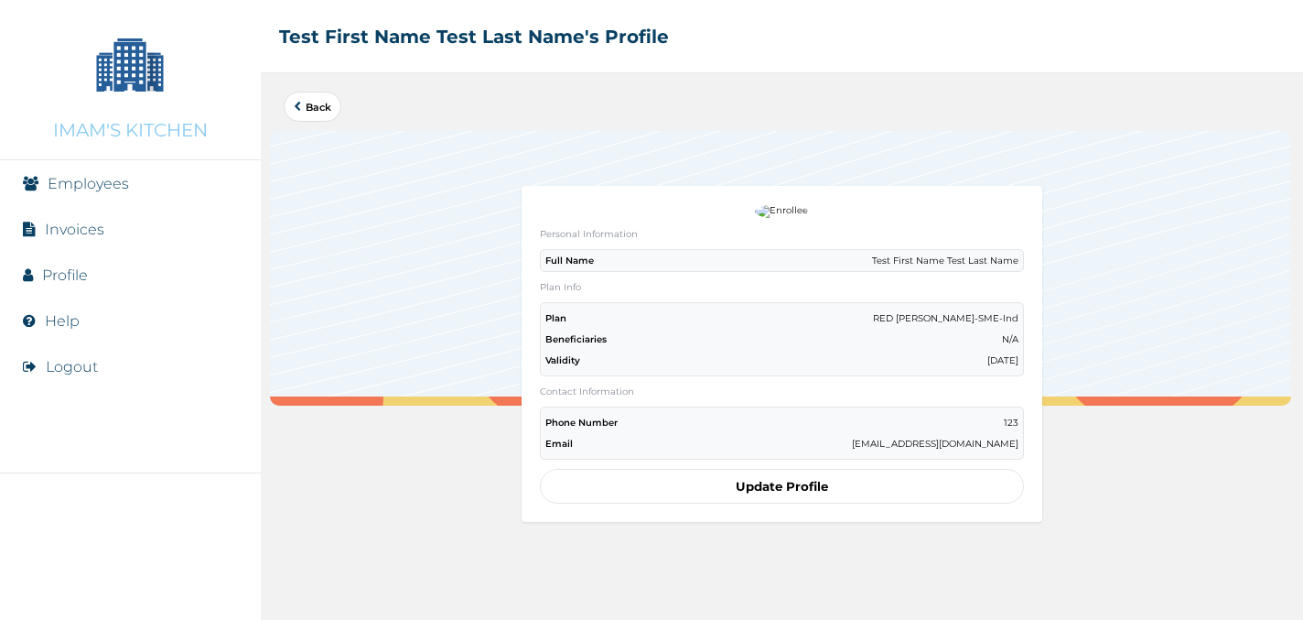
click at [317, 110] on link "Back" at bounding box center [313, 107] width 38 height 10
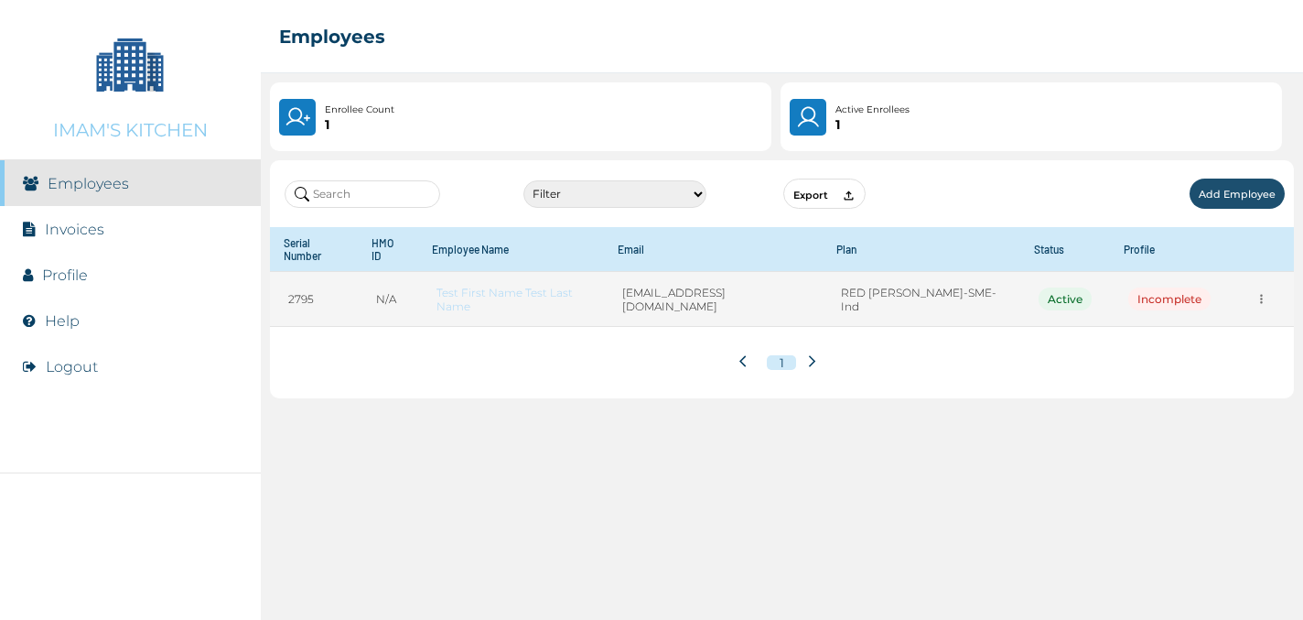
click at [1262, 292] on icon "more" at bounding box center [1262, 299] width 14 height 14
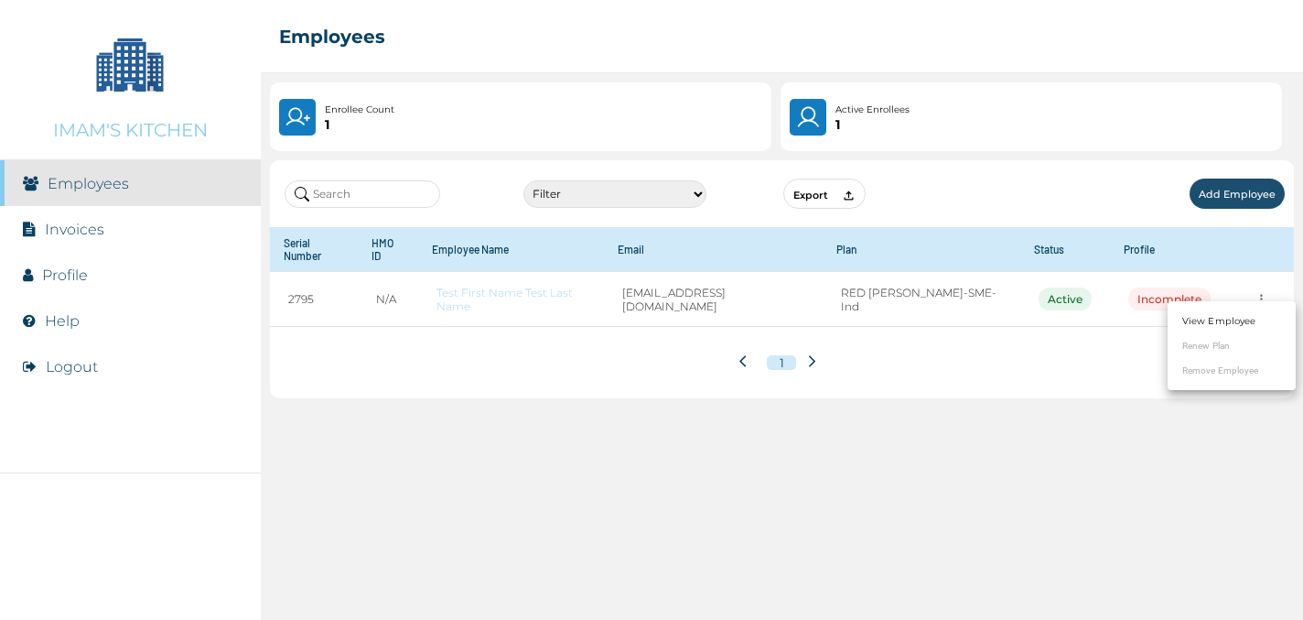
click at [1231, 177] on div at bounding box center [651, 310] width 1303 height 620
click at [1248, 195] on button "Add Employee" at bounding box center [1237, 193] width 95 height 30
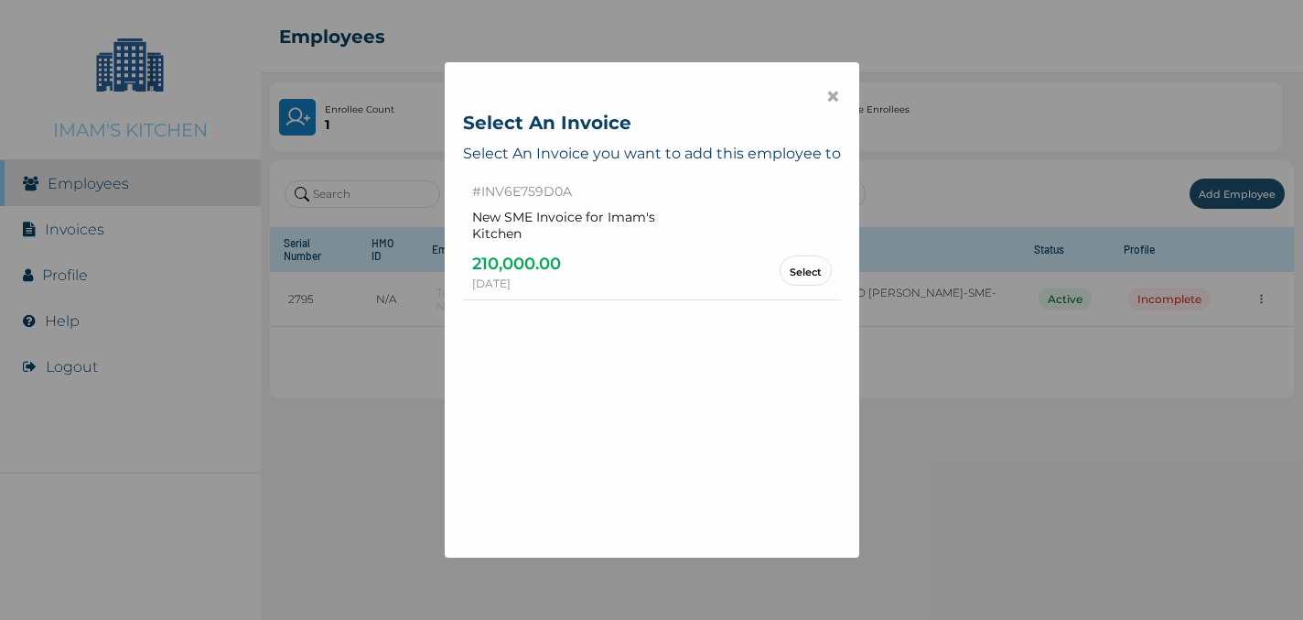
click at [529, 264] on div "210,000.00" at bounding box center [516, 264] width 89 height 26
click at [261, 134] on div "× Select An Invoice Select An Invoice you want to add this employee to # INV6E7…" at bounding box center [651, 310] width 1303 height 620
click at [822, 92] on div "× Select An Invoice Select An Invoice you want to add this employee to # INV6E7…" at bounding box center [652, 310] width 415 height 496
click at [831, 93] on span "×" at bounding box center [834, 96] width 16 height 31
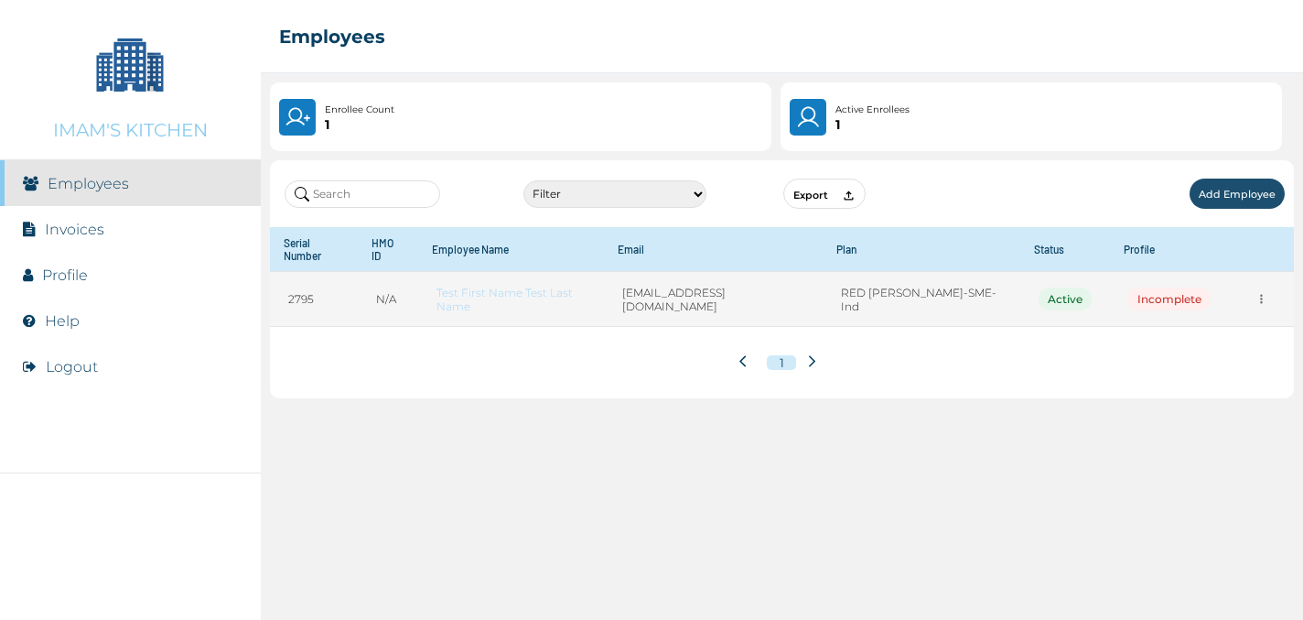
click at [1249, 285] on button "more" at bounding box center [1262, 299] width 28 height 28
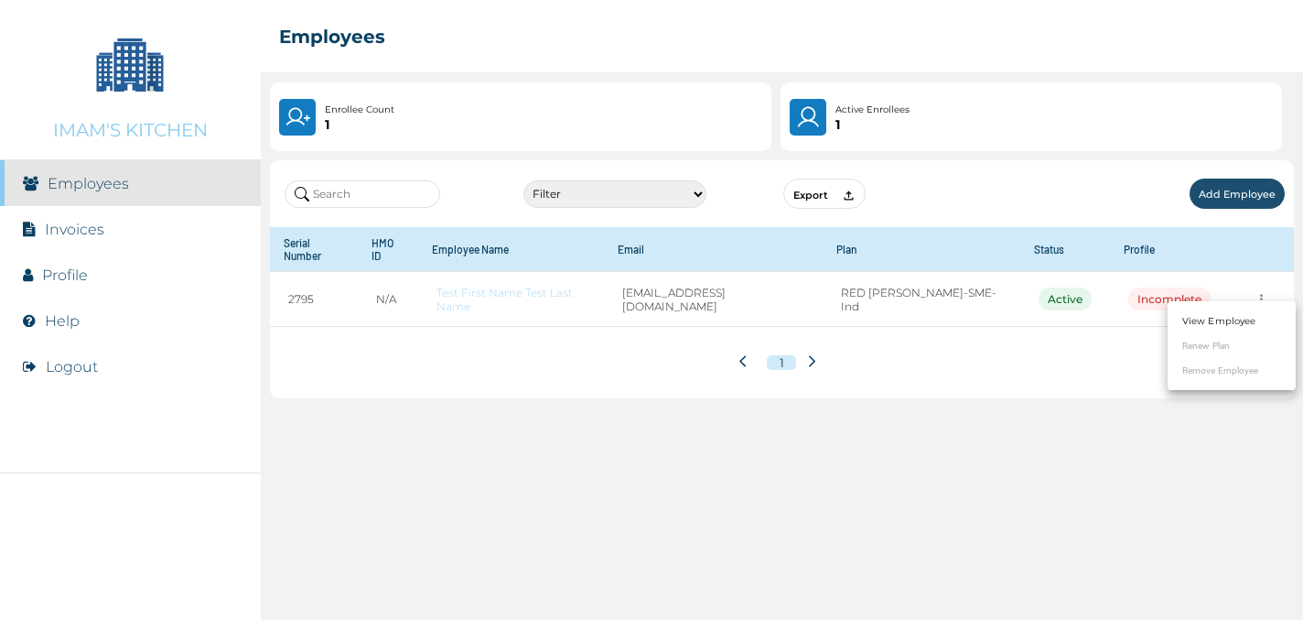
click at [1235, 315] on link "View Employee" at bounding box center [1219, 321] width 73 height 14
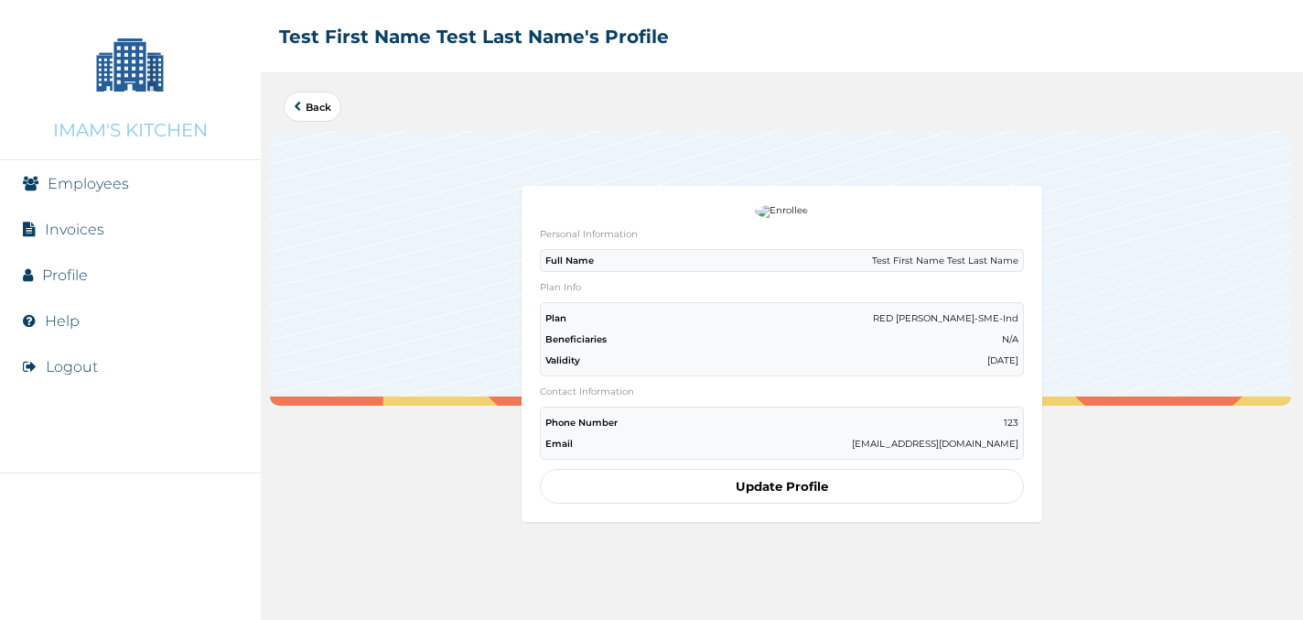
click at [752, 249] on div "Full Name Test First Name Test Last Name" at bounding box center [782, 260] width 485 height 23
click at [726, 342] on div "Plan RED [PERSON_NAME]-SME-Ind Beneficiaries N/A Validity [DATE]" at bounding box center [782, 339] width 485 height 74
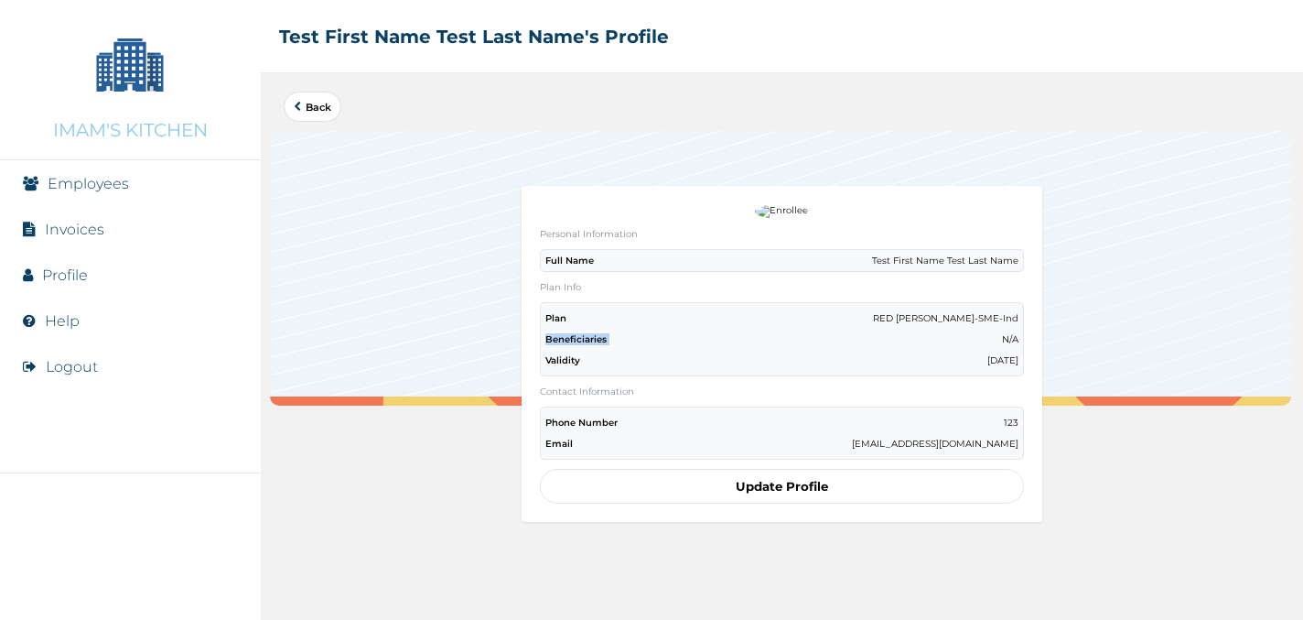
click at [726, 342] on div "Plan RED [PERSON_NAME]-SME-Ind Beneficiaries N/A Validity [DATE]" at bounding box center [782, 339] width 485 height 74
click at [59, 244] on li "Invoices" at bounding box center [130, 229] width 261 height 46
click at [59, 200] on li "Employees" at bounding box center [130, 183] width 261 height 46
click at [56, 186] on link "Employees" at bounding box center [88, 183] width 81 height 17
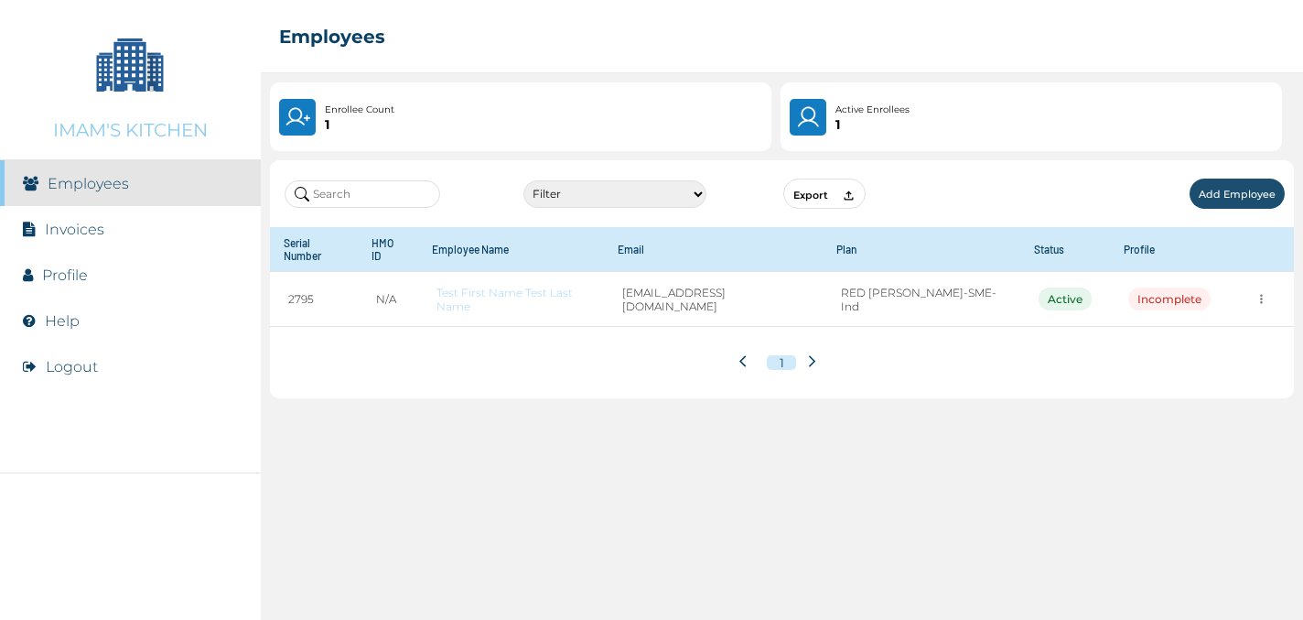
click at [1222, 192] on button "Add Employee" at bounding box center [1237, 193] width 95 height 30
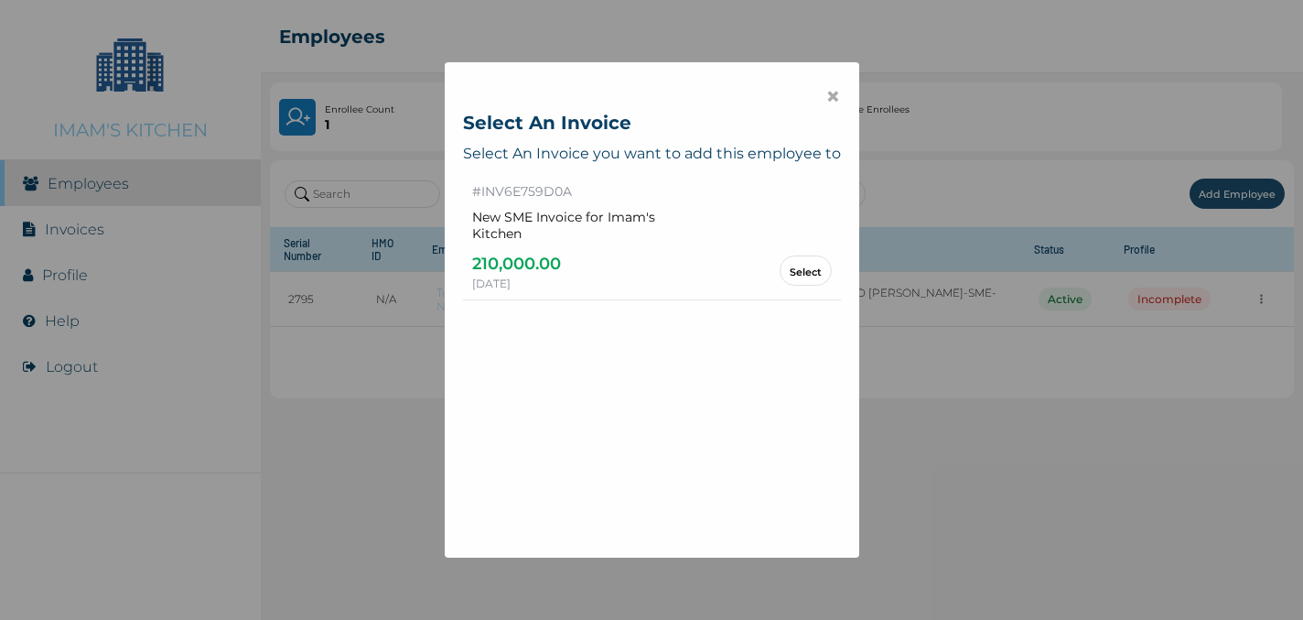
click at [817, 269] on link "Select" at bounding box center [806, 270] width 32 height 10
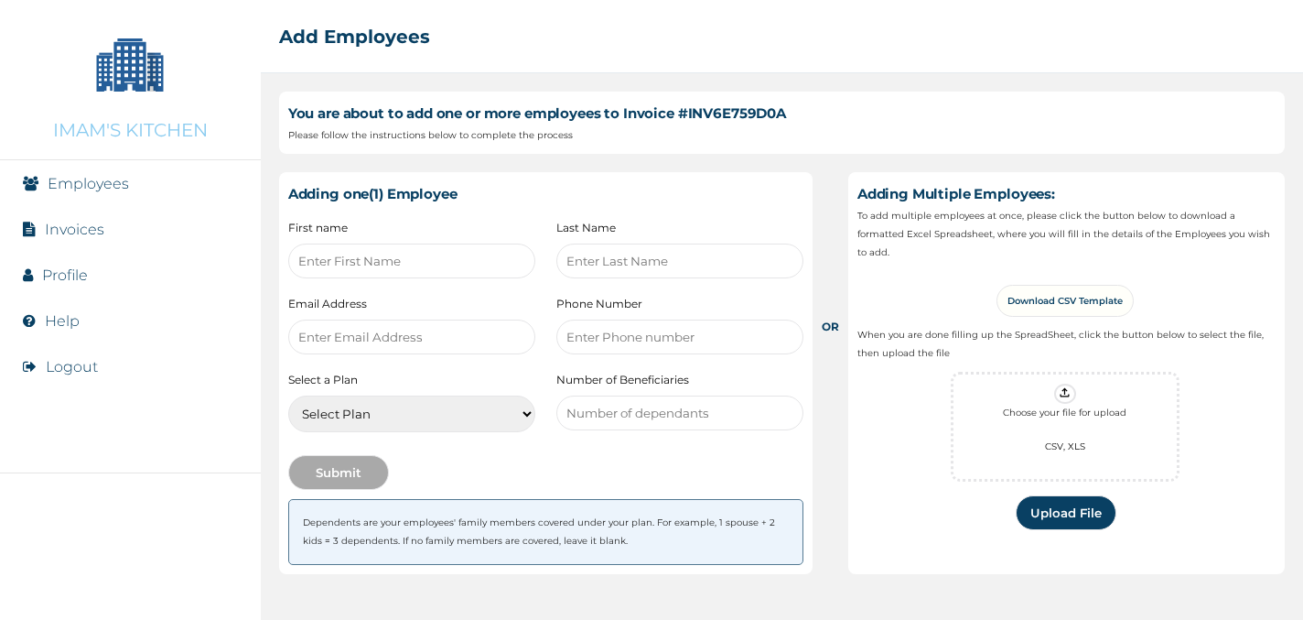
click at [366, 263] on input "text" at bounding box center [411, 260] width 247 height 35
type input "FN1"
click at [580, 264] on input "text" at bounding box center [679, 260] width 247 height 35
type input "FN2"
click at [412, 338] on input "email" at bounding box center [411, 336] width 247 height 35
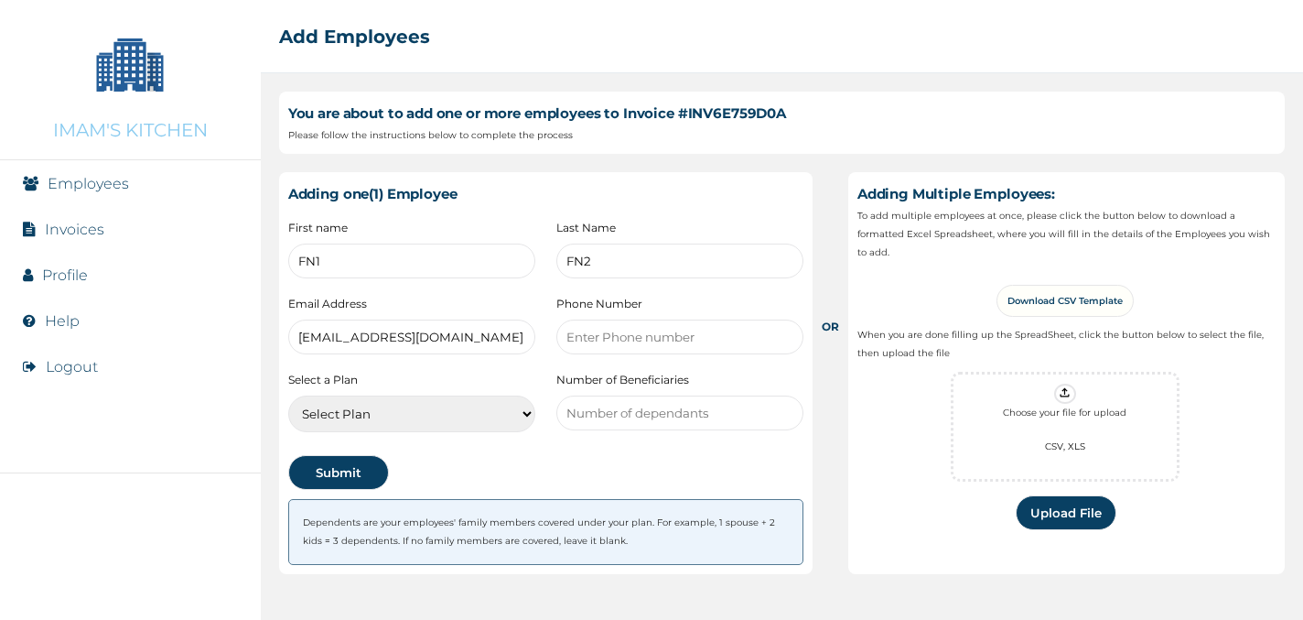
type input "[EMAIL_ADDRESS][DOMAIN_NAME]"
click at [607, 337] on input "number" at bounding box center [679, 336] width 247 height 35
type input "233333"
click at [378, 406] on select "Select Plan RED [PERSON_NAME]-SME-[GEOGRAPHIC_DATA]" at bounding box center [411, 413] width 247 height 37
select select "983"
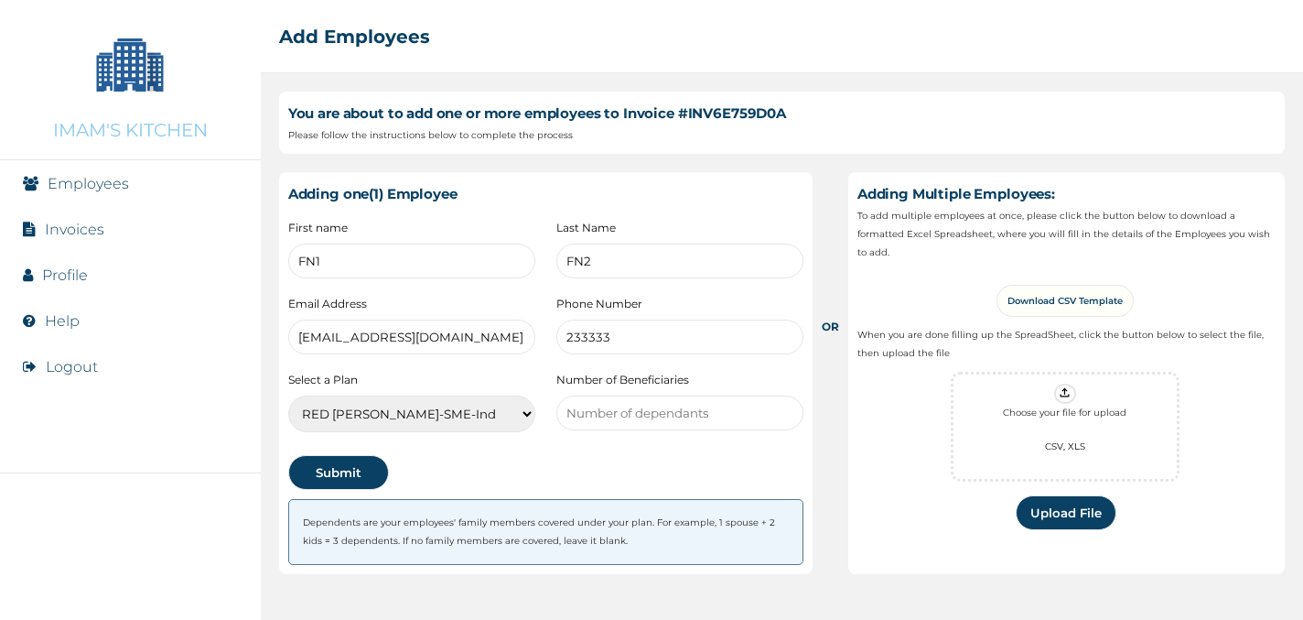
click at [288, 395] on select "Select Plan RED [PERSON_NAME]-SME-[GEOGRAPHIC_DATA]" at bounding box center [411, 413] width 247 height 37
click at [652, 412] on input "number" at bounding box center [679, 412] width 247 height 35
type input "1"
click at [331, 459] on button "Submit" at bounding box center [338, 472] width 101 height 35
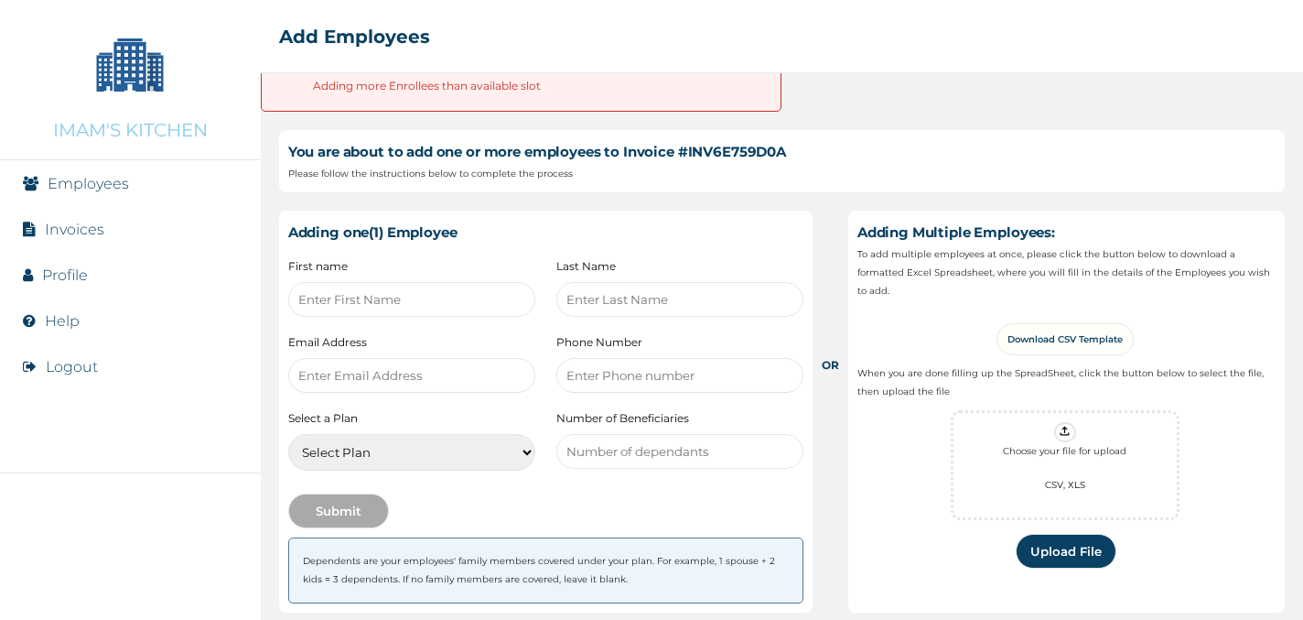
scroll to position [44, 0]
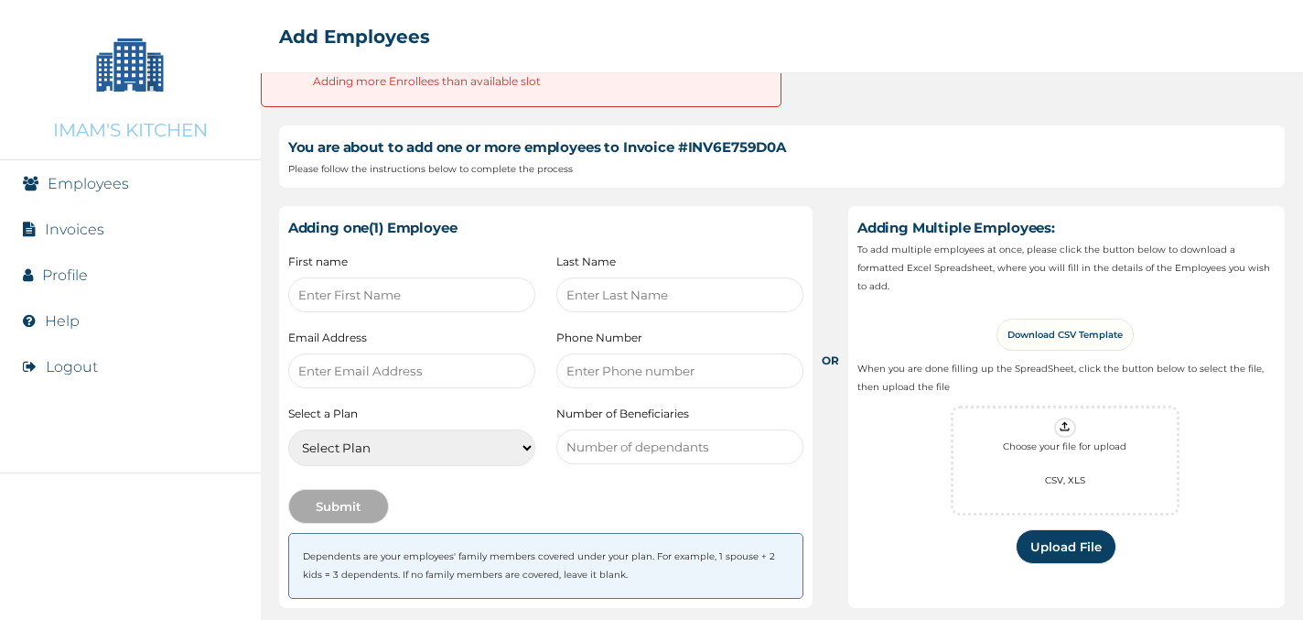
click at [374, 297] on input "text" at bounding box center [411, 294] width 247 height 35
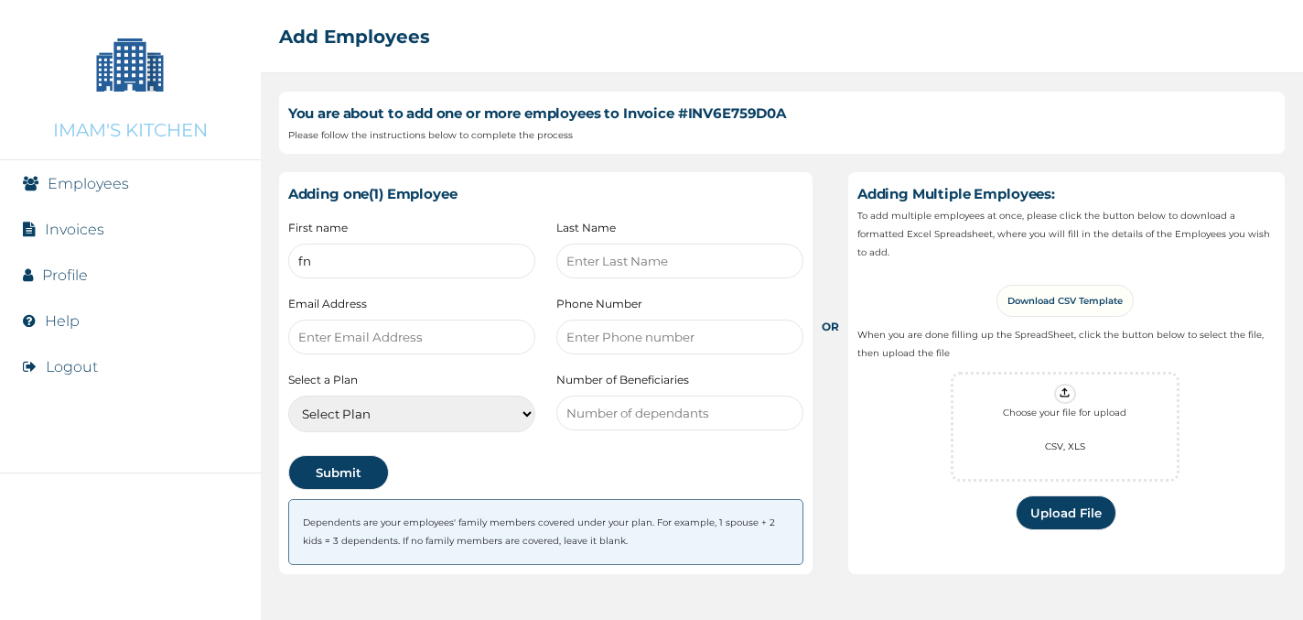
type input "FN1"
click at [641, 264] on input "text" at bounding box center [679, 260] width 247 height 35
paste input "FN1"
type input "FN2"
click at [398, 346] on input "email" at bounding box center [411, 336] width 247 height 35
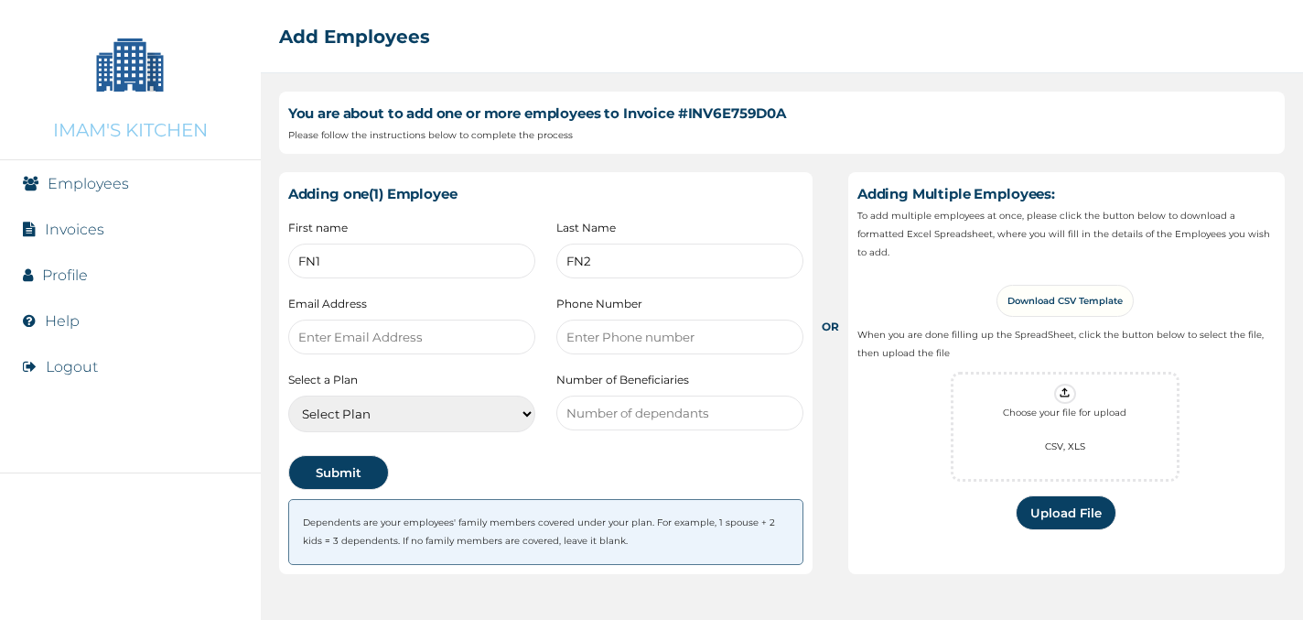
paste input "FN1"
type input "[EMAIL_ADDRESS][DOMAIN_NAME]"
click at [644, 333] on input "number" at bounding box center [679, 336] width 247 height 35
type input "3333"
click at [433, 416] on select "Select Plan RED [PERSON_NAME]-SME-[GEOGRAPHIC_DATA]" at bounding box center [411, 413] width 247 height 37
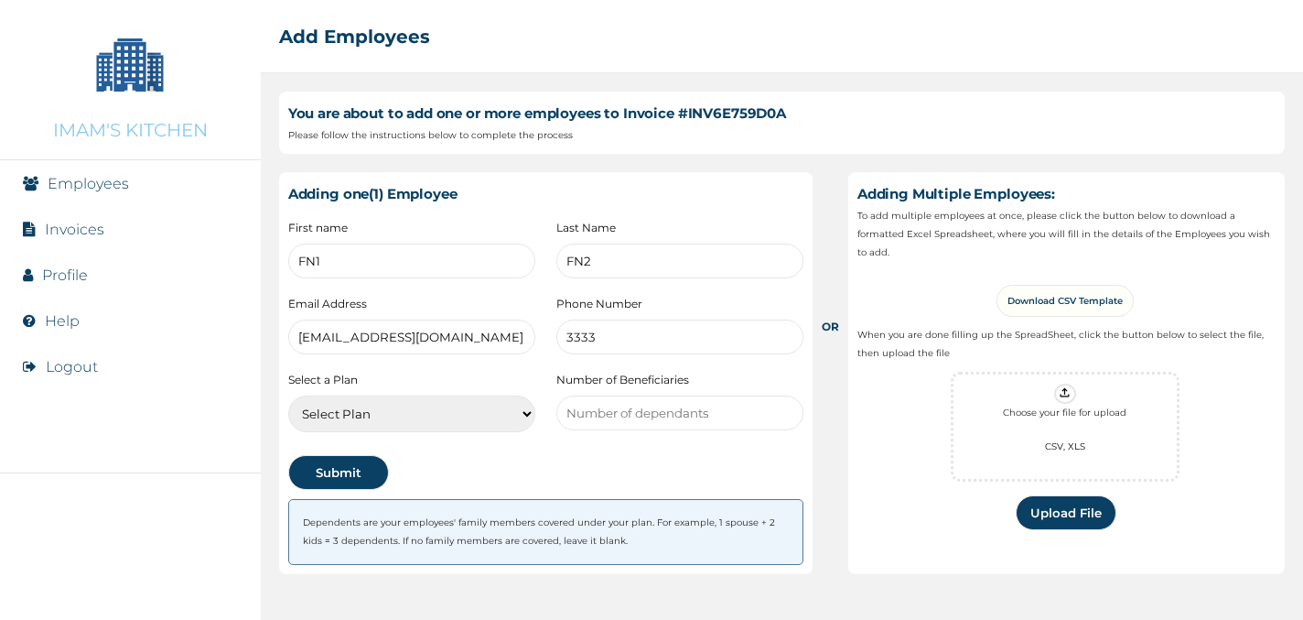
select select "983"
click at [288, 395] on select "Select Plan RED [PERSON_NAME]-SME-[GEOGRAPHIC_DATA]" at bounding box center [411, 413] width 247 height 37
click at [351, 465] on button "Submit" at bounding box center [338, 472] width 101 height 35
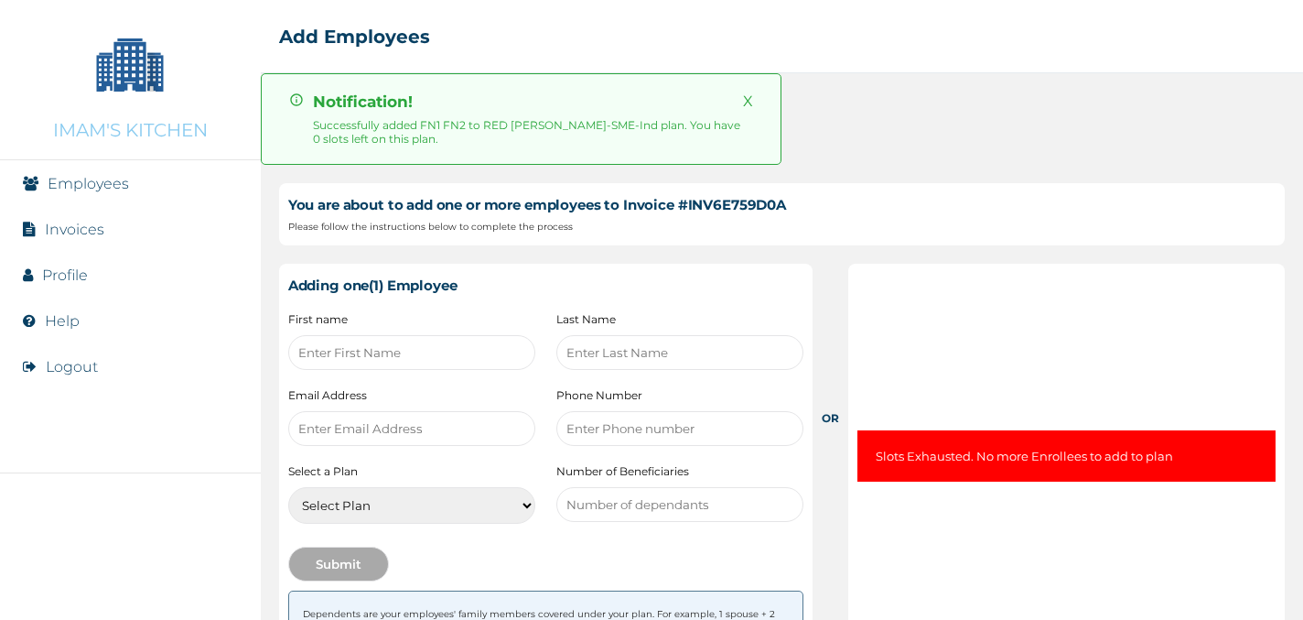
scroll to position [61, 0]
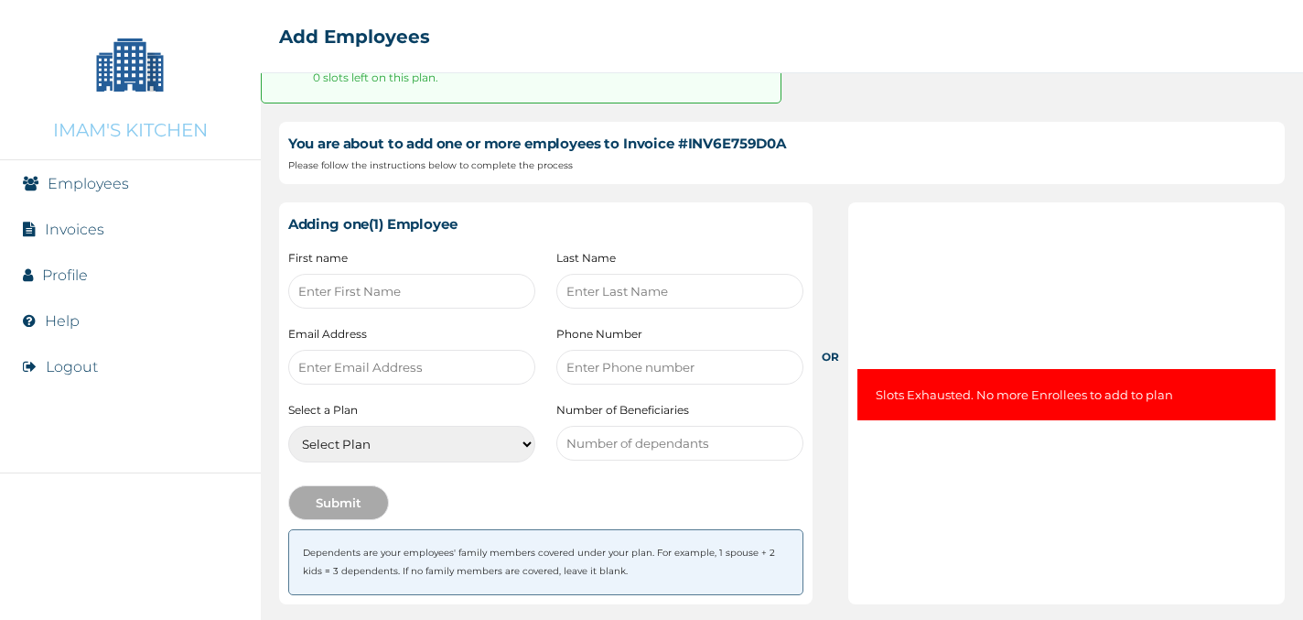
click at [85, 186] on link "Employees" at bounding box center [88, 183] width 81 height 17
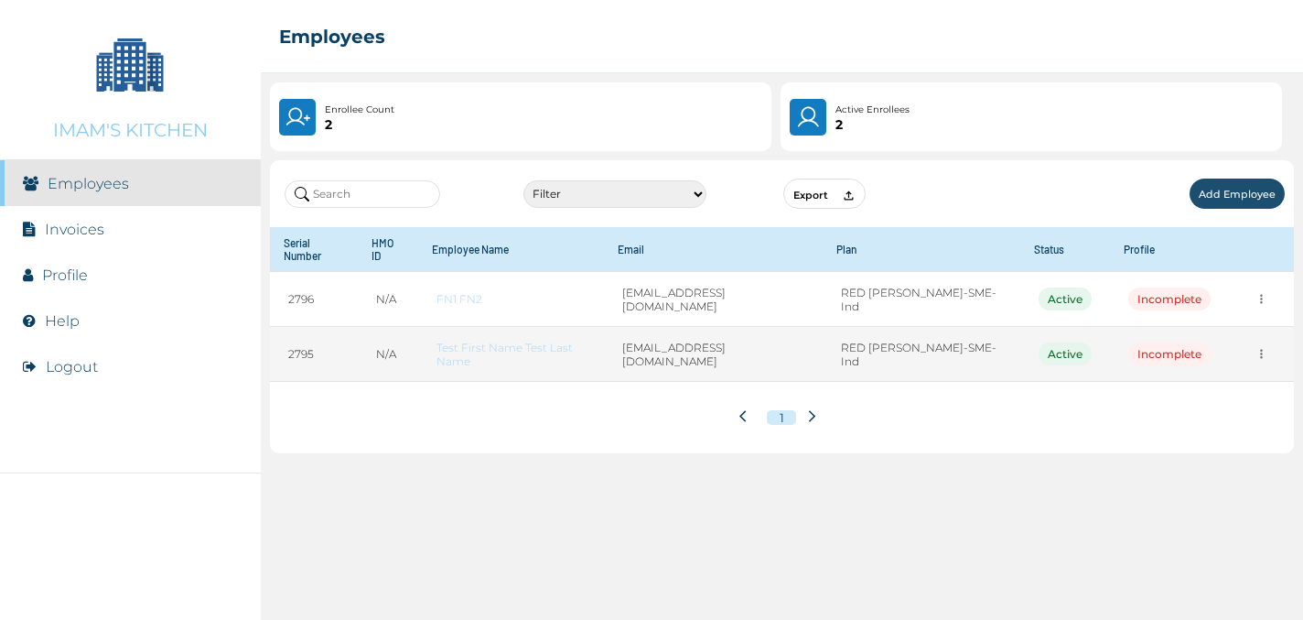
click at [732, 343] on td "[EMAIL_ADDRESS][DOMAIN_NAME]" at bounding box center [713, 354] width 219 height 55
click at [578, 341] on link "Test First Name Test Last Name" at bounding box center [511, 353] width 149 height 27
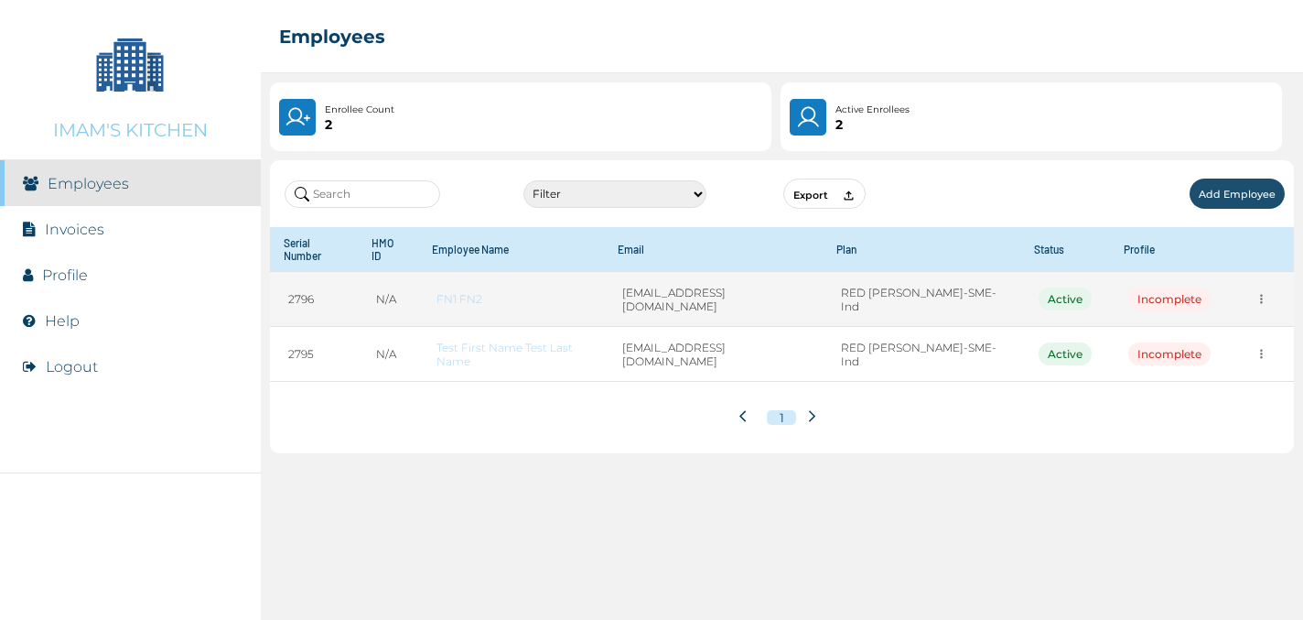
click at [466, 292] on link "FN1 FN2" at bounding box center [511, 299] width 149 height 14
click at [1270, 285] on div at bounding box center [1262, 299] width 28 height 28
click at [1260, 295] on icon "more" at bounding box center [1261, 299] width 3 height 9
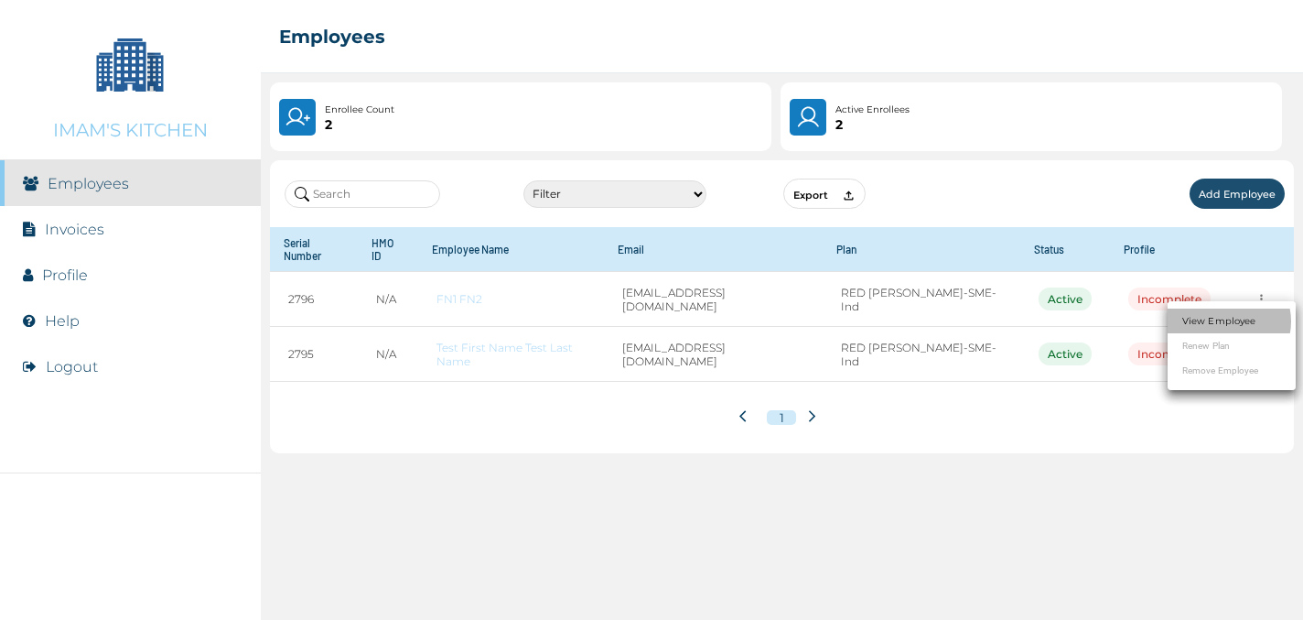
click at [1226, 321] on link "View Employee" at bounding box center [1219, 321] width 73 height 14
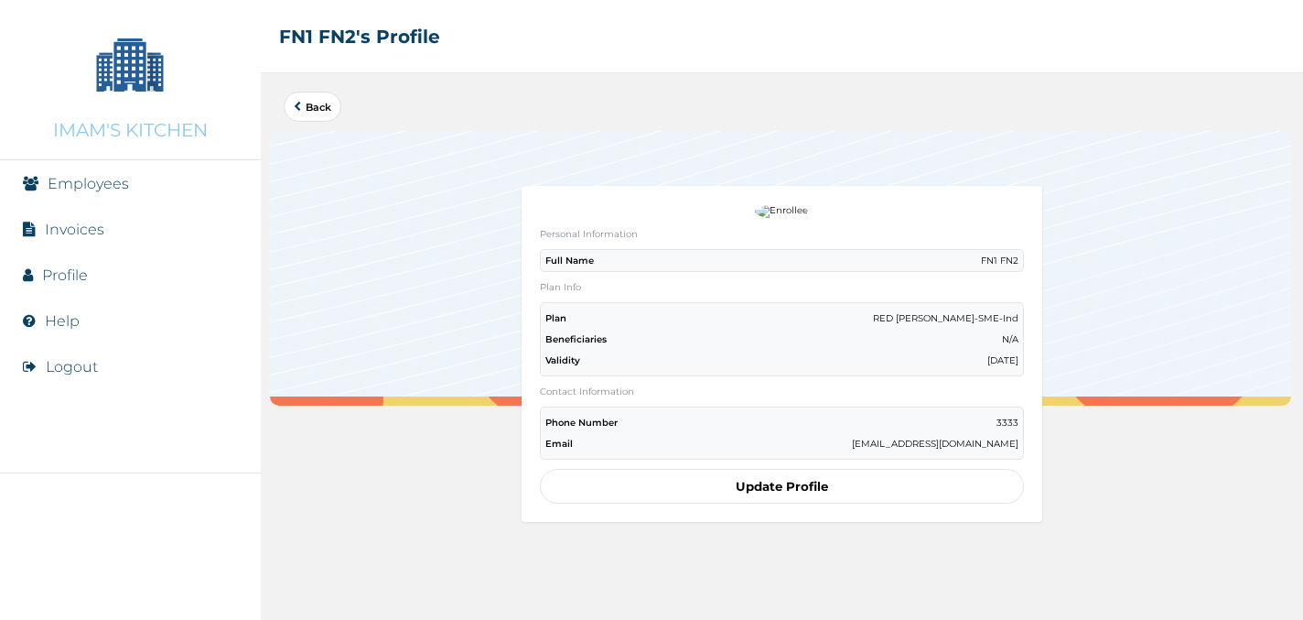
click at [672, 260] on div "Full Name FN1 FN2" at bounding box center [782, 260] width 485 height 23
click at [778, 477] on button "Update Profile" at bounding box center [782, 486] width 485 height 35
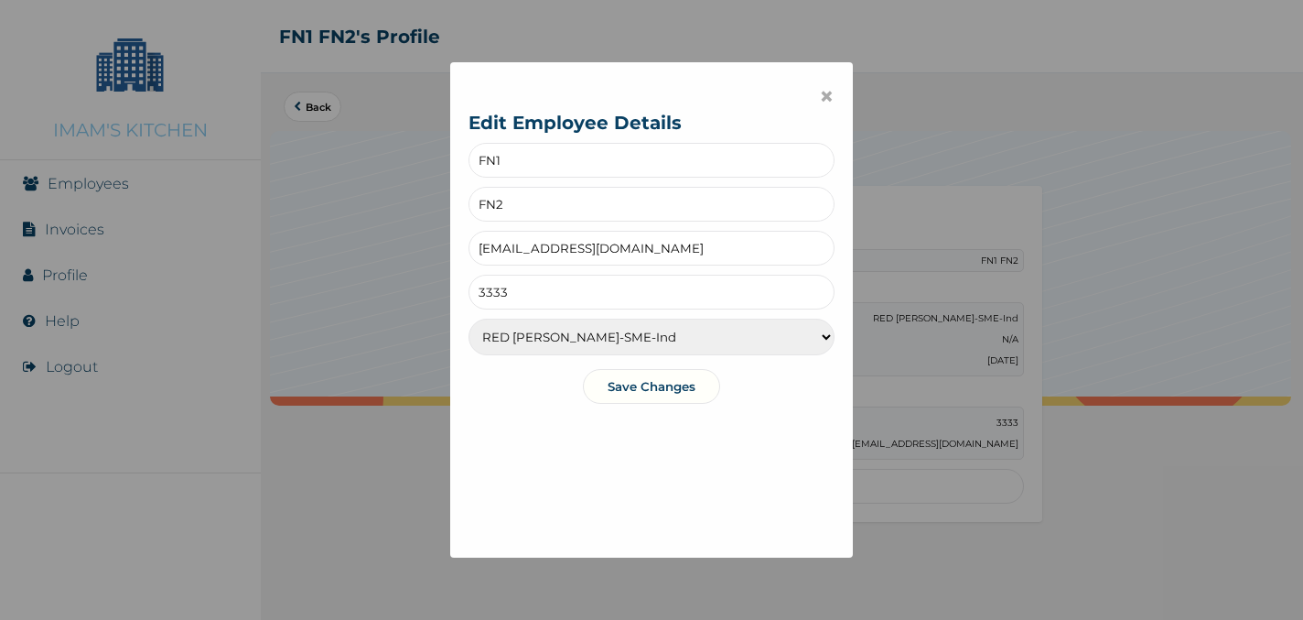
click at [546, 185] on form "FN1 FN2 [EMAIL_ADDRESS][DOMAIN_NAME] 3333 RED [PERSON_NAME]-SME-Ind RED [PERSON…" at bounding box center [652, 278] width 366 height 270
click at [529, 155] on input "FN1" at bounding box center [652, 160] width 366 height 35
click at [643, 334] on select "RED [PERSON_NAME]-SME-Ind RED [PERSON_NAME]-SME-Fam ALEXANDRITE-SME-Ind ALEXAND…" at bounding box center [652, 337] width 366 height 37
click at [545, 173] on input "FN1" at bounding box center [652, 160] width 366 height 35
type input "FN111111"
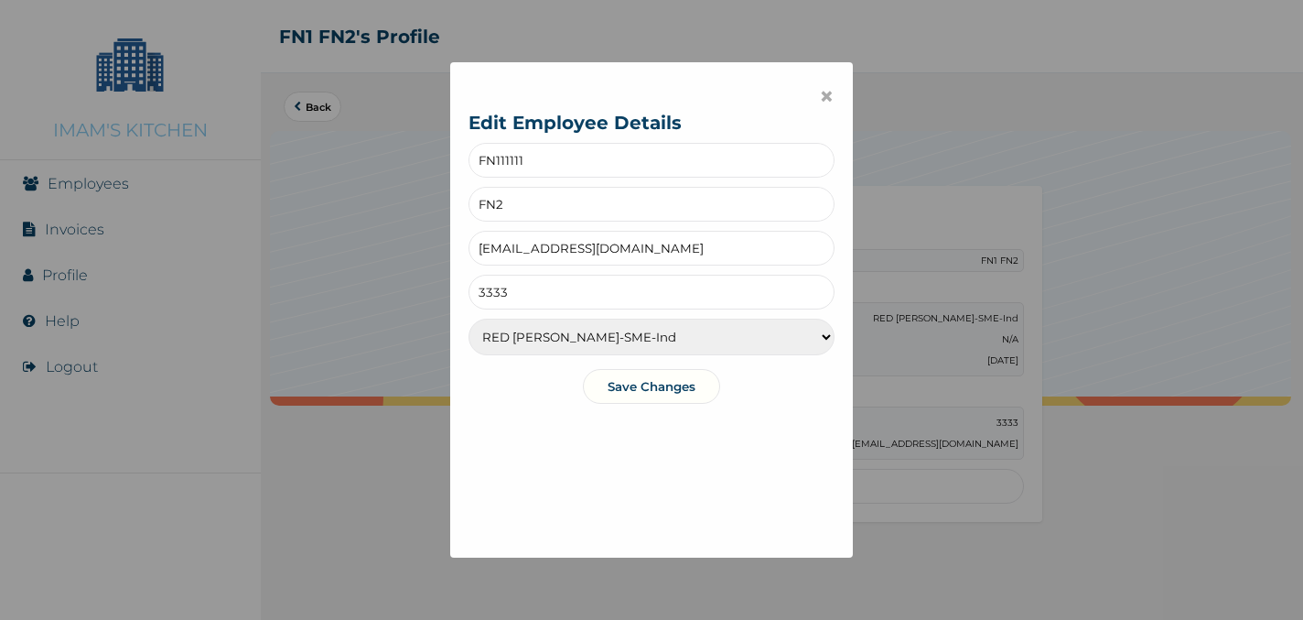
click at [664, 389] on button "Save Changes" at bounding box center [651, 386] width 137 height 35
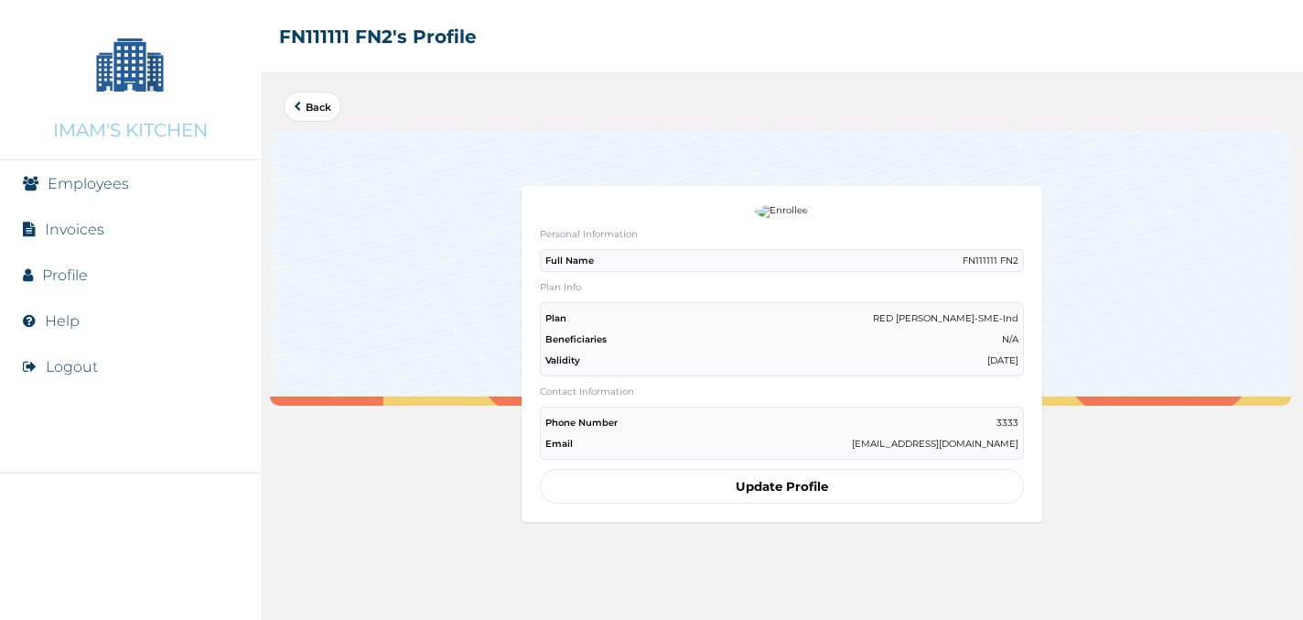
click at [952, 437] on p "[EMAIL_ADDRESS][DOMAIN_NAME]" at bounding box center [935, 443] width 167 height 12
click at [123, 184] on link "Employees" at bounding box center [88, 183] width 81 height 17
